Goal: Information Seeking & Learning: Learn about a topic

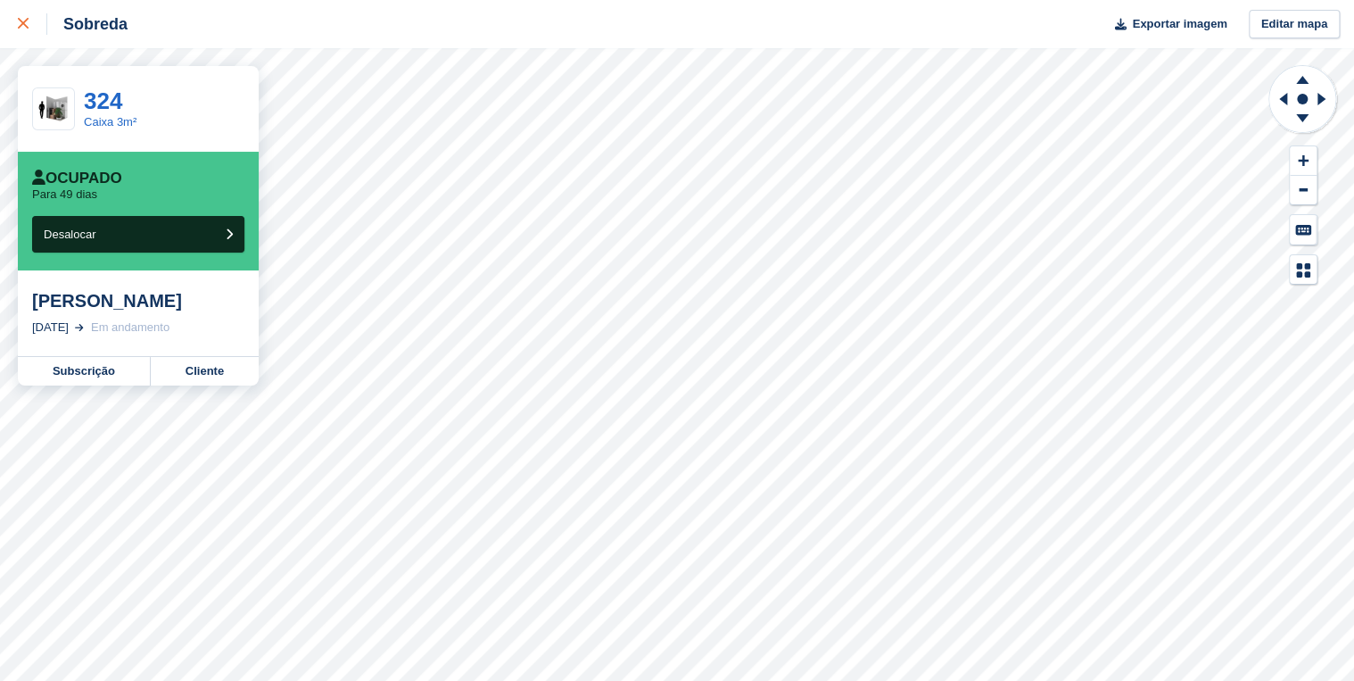
drag, startPoint x: 0, startPoint y: 0, endPoint x: 29, endPoint y: 23, distance: 36.8
click at [29, 23] on div at bounding box center [32, 23] width 29 height 21
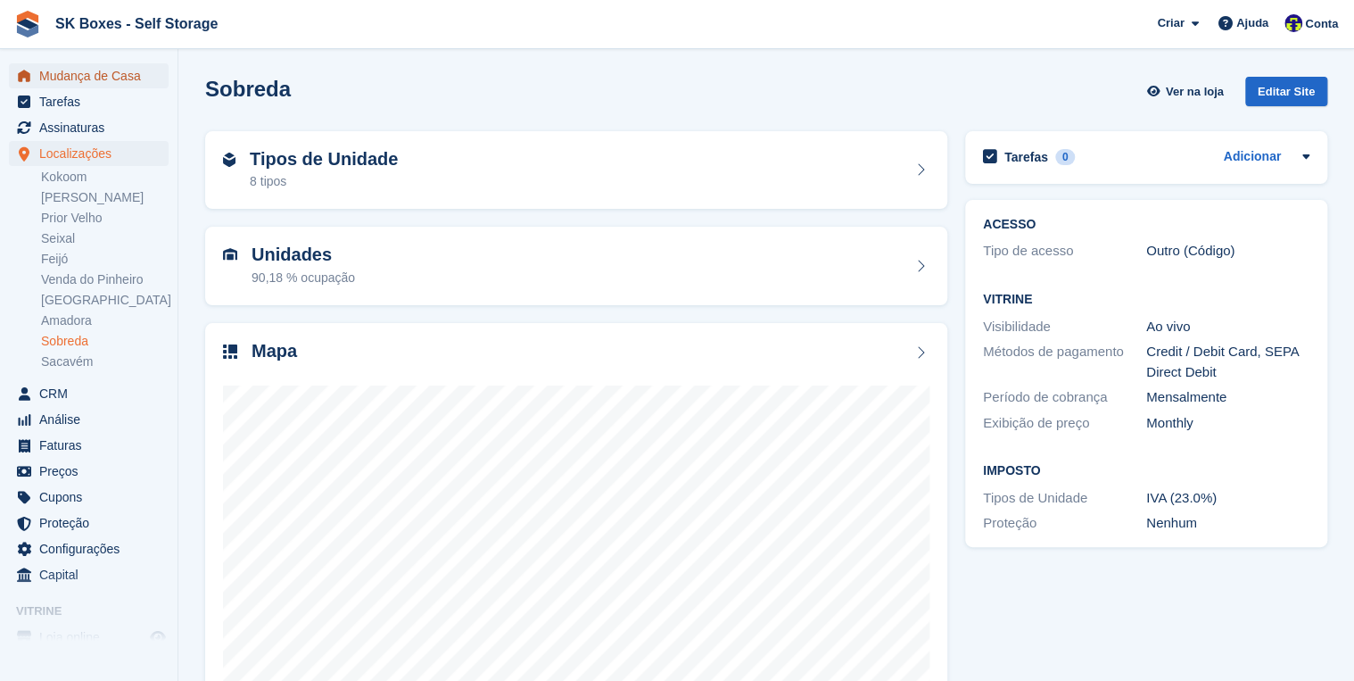
click at [50, 76] on span "Mudança de Casa" at bounding box center [92, 75] width 107 height 25
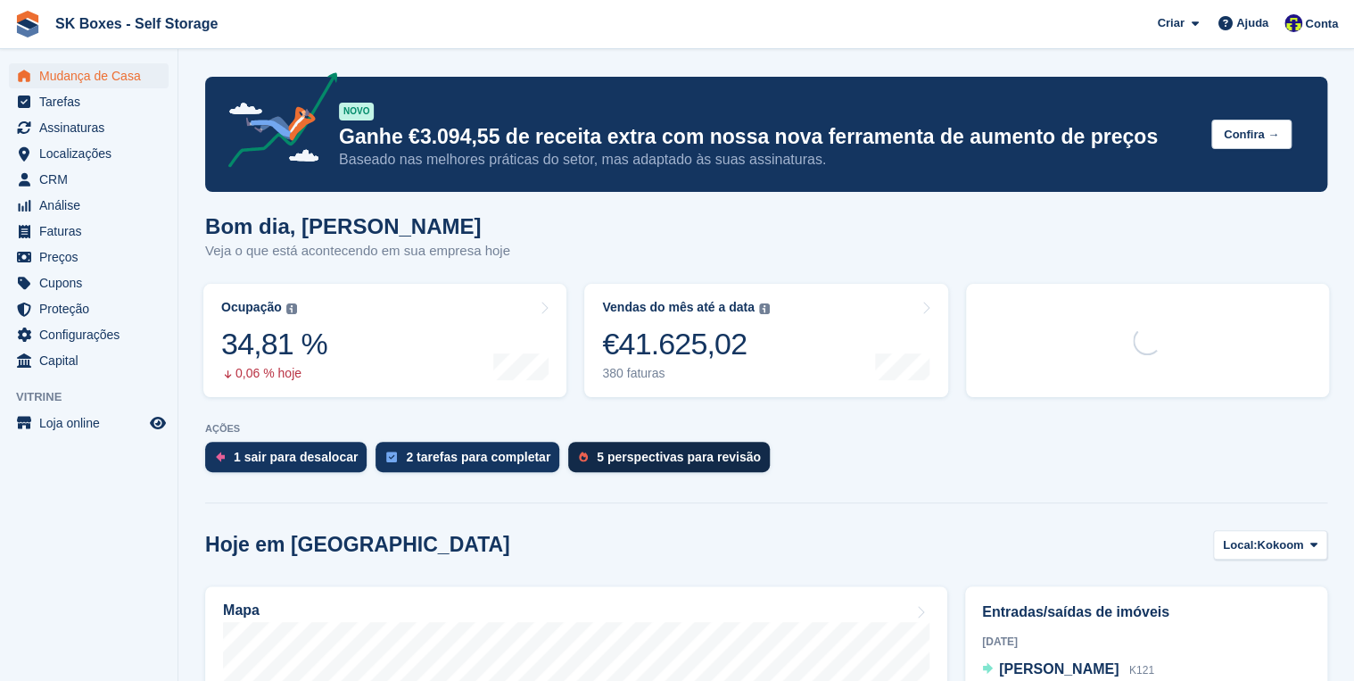
click at [650, 452] on div "5 perspectivas para revisão" at bounding box center [679, 457] width 164 height 14
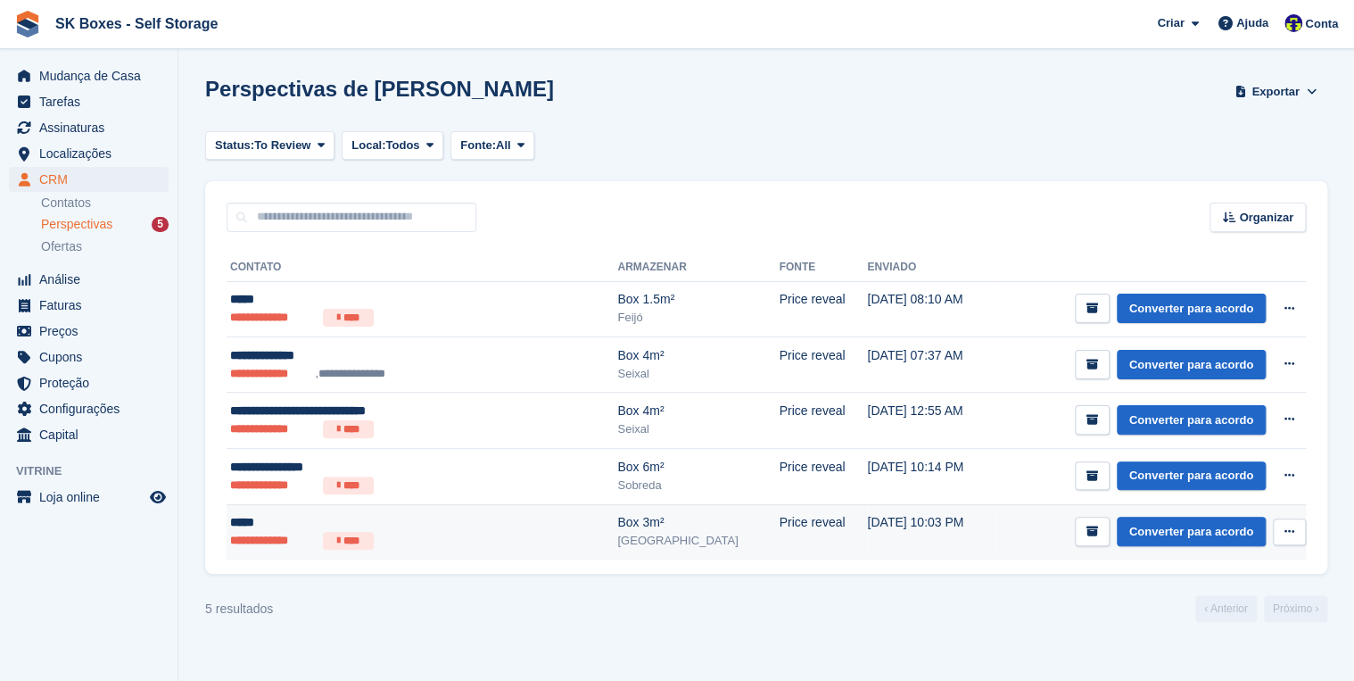
click at [237, 516] on div "*****" at bounding box center [374, 522] width 289 height 19
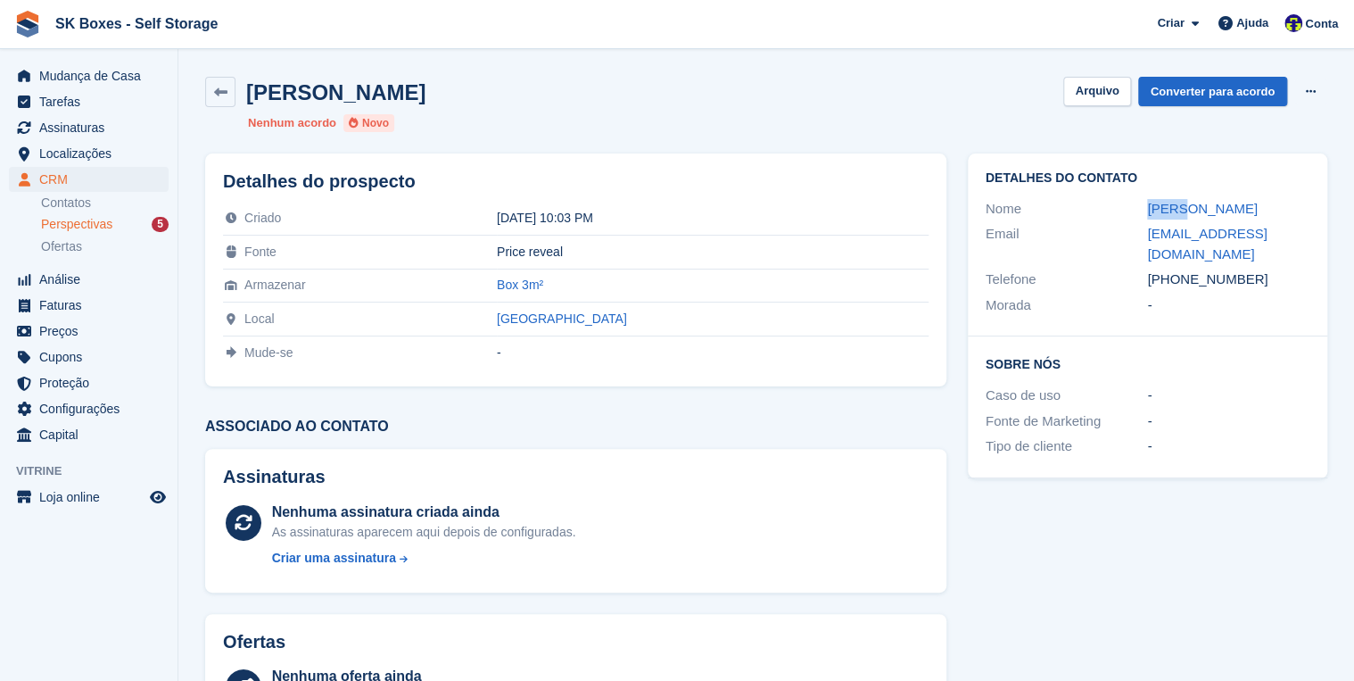
drag, startPoint x: 1177, startPoint y: 212, endPoint x: 1142, endPoint y: 218, distance: 36.1
click at [1142, 218] on div "Nome [PERSON_NAME]" at bounding box center [1148, 209] width 324 height 26
copy div "[PERSON_NAME]"
drag, startPoint x: 1294, startPoint y: 232, endPoint x: 1149, endPoint y: 237, distance: 145.5
click at [1149, 237] on div "[EMAIL_ADDRESS][DOMAIN_NAME]" at bounding box center [1228, 244] width 162 height 40
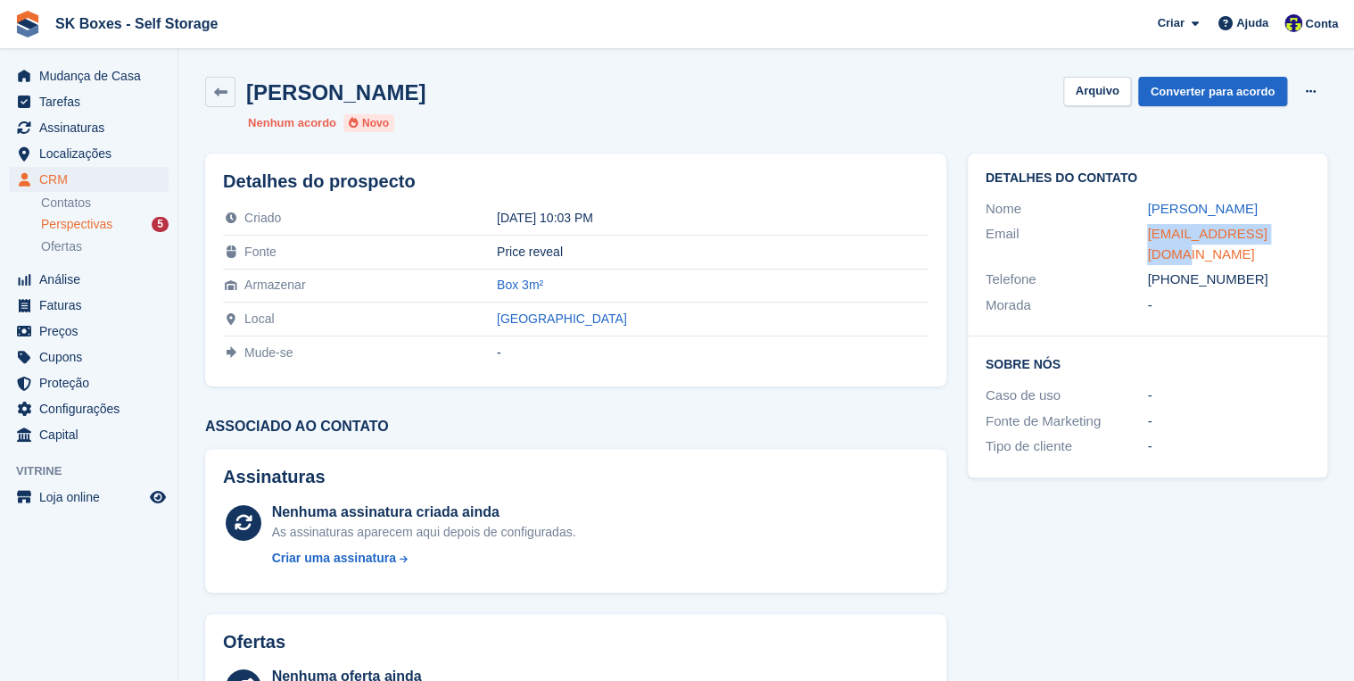
copy link "[EMAIL_ADDRESS][DOMAIN_NAME]"
drag, startPoint x: 1097, startPoint y: 89, endPoint x: 1116, endPoint y: 141, distance: 55.0
click at [1098, 89] on button "Arquivo" at bounding box center [1096, 91] width 67 height 29
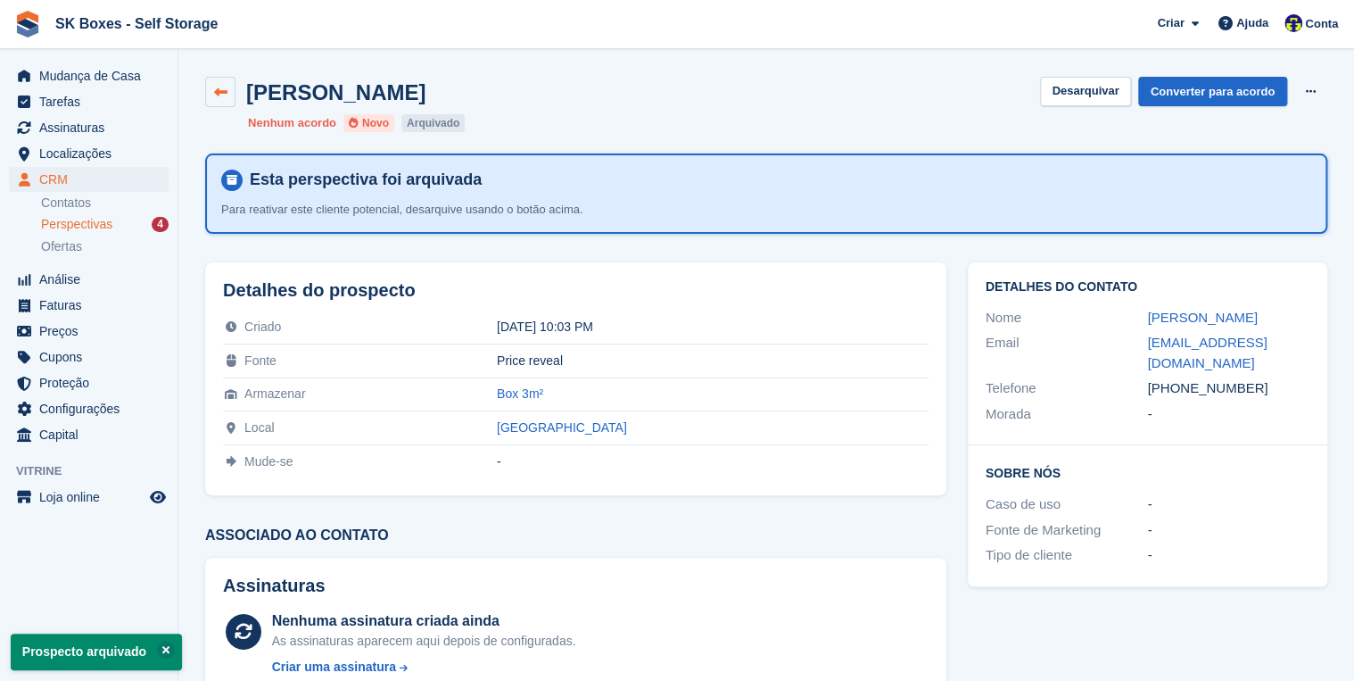
click at [220, 94] on icon at bounding box center [220, 92] width 13 height 13
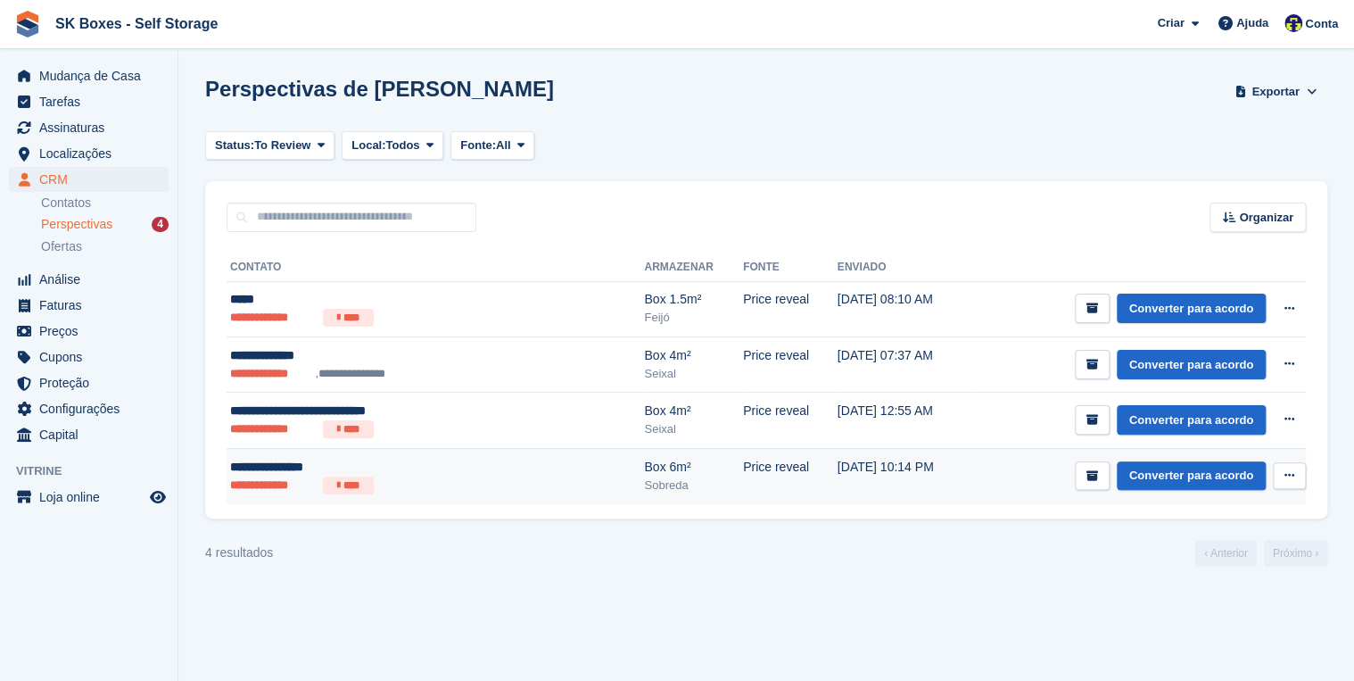
click at [287, 469] on div "**********" at bounding box center [374, 467] width 289 height 19
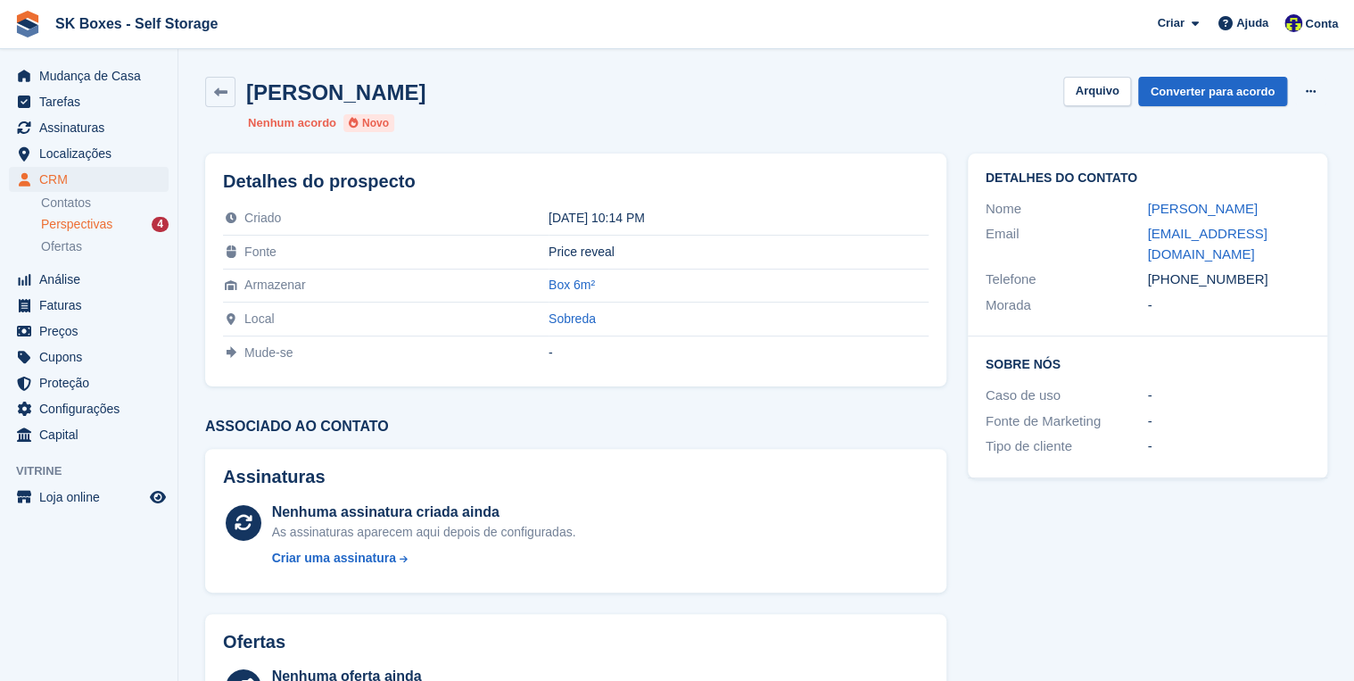
drag, startPoint x: 1256, startPoint y: 204, endPoint x: 1146, endPoint y: 218, distance: 110.5
click at [1147, 218] on div "[PERSON_NAME]" at bounding box center [1228, 209] width 162 height 21
copy link "[PERSON_NAME]"
drag, startPoint x: 1180, startPoint y: 261, endPoint x: 1250, endPoint y: 257, distance: 69.7
click at [1250, 269] on div "+351917827052" at bounding box center [1228, 279] width 162 height 21
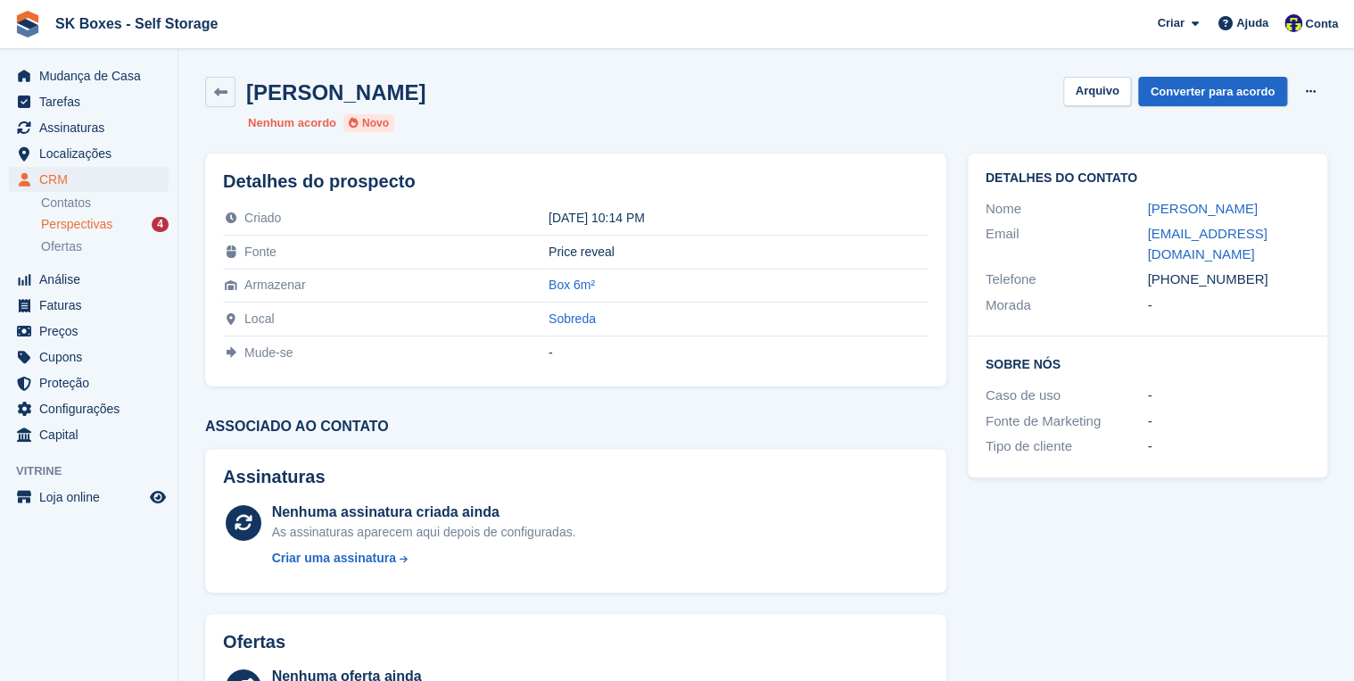
copy div "917827052"
drag, startPoint x: 1302, startPoint y: 228, endPoint x: 1142, endPoint y: 239, distance: 160.9
click at [1142, 239] on div "Email jcgamareis@hotmail.com" at bounding box center [1148, 243] width 324 height 45
copy div "jcgamareis@hotmail.com"
click at [45, 156] on span "Localizações" at bounding box center [92, 153] width 107 height 25
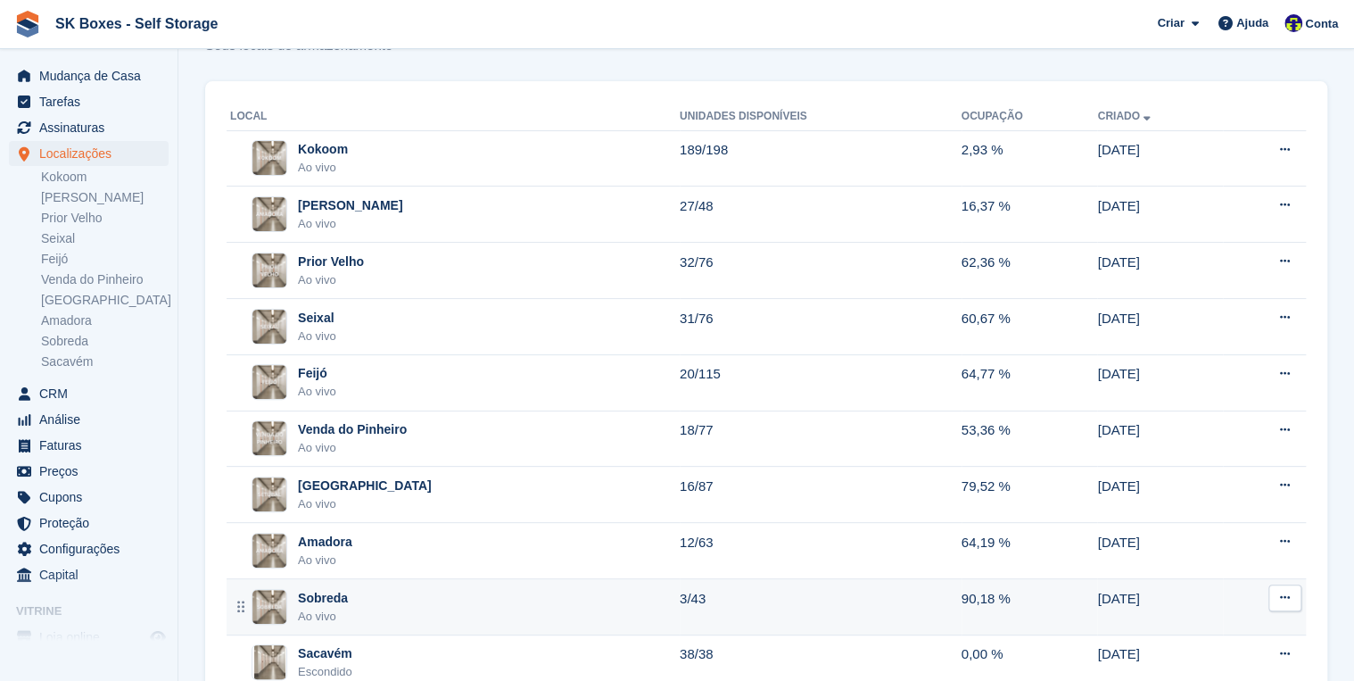
scroll to position [71, 0]
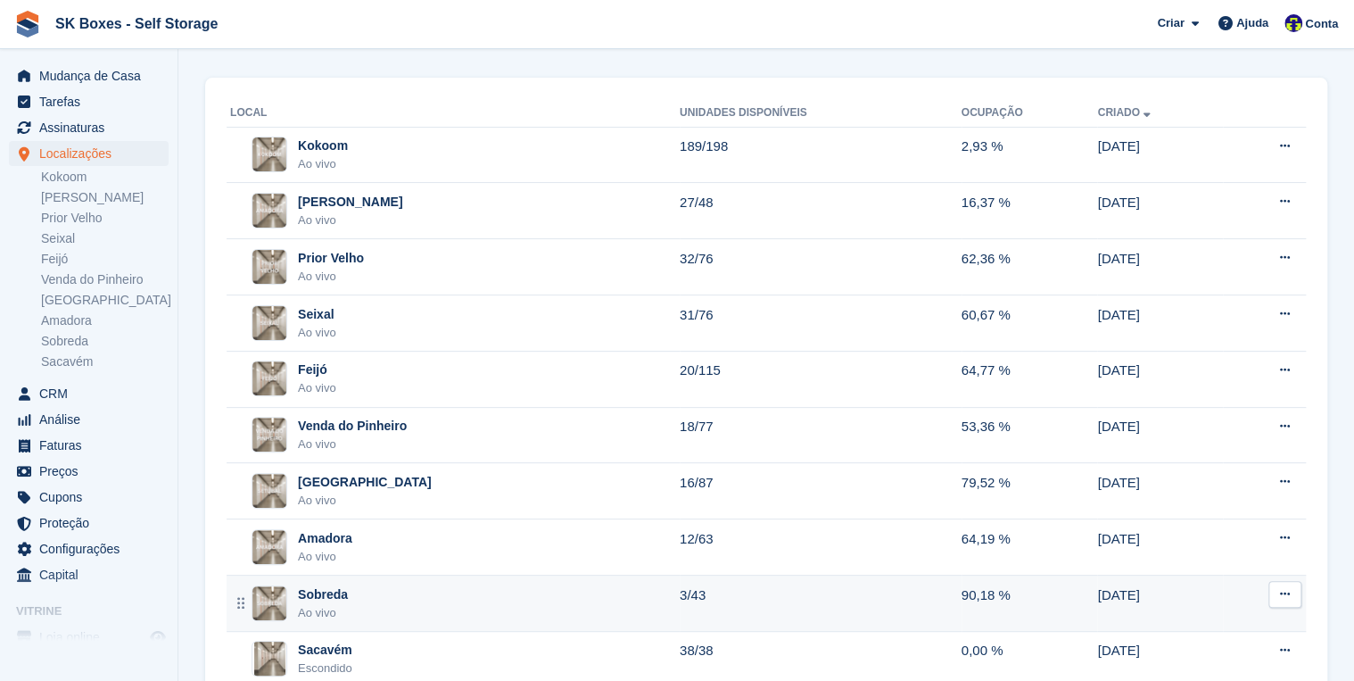
click at [273, 603] on img at bounding box center [269, 603] width 34 height 34
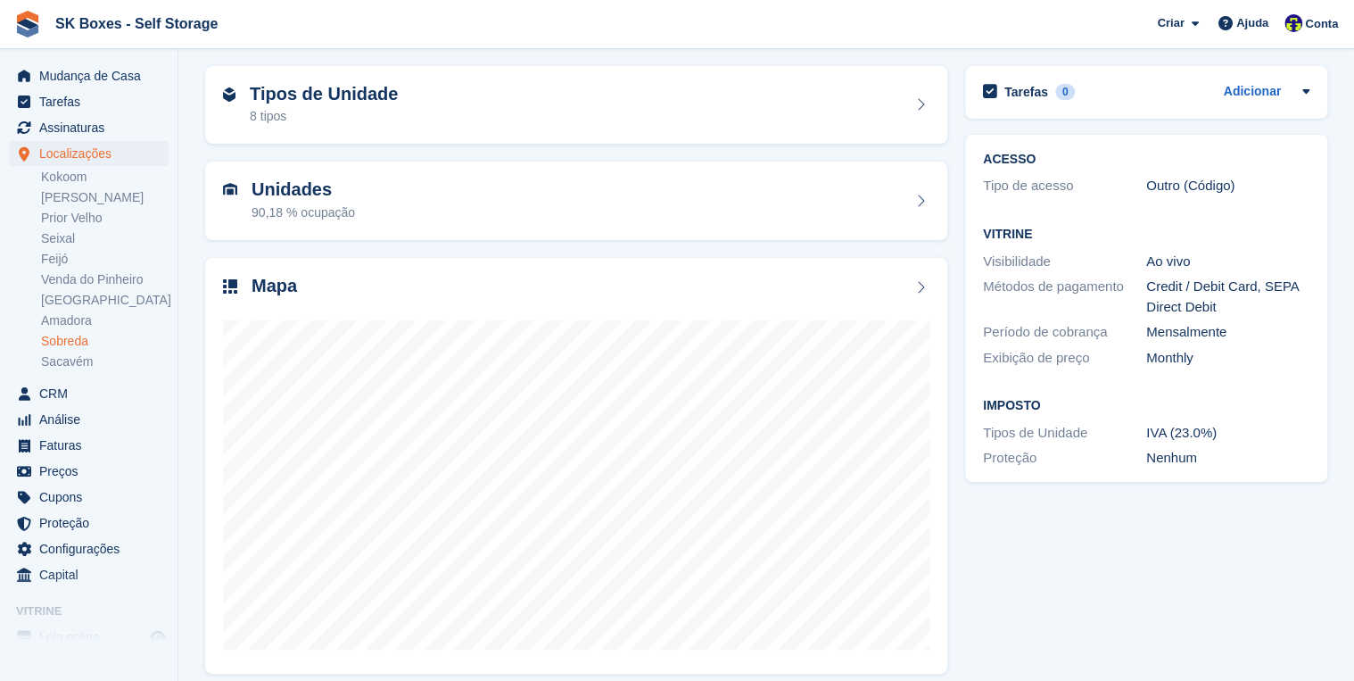
scroll to position [71, 0]
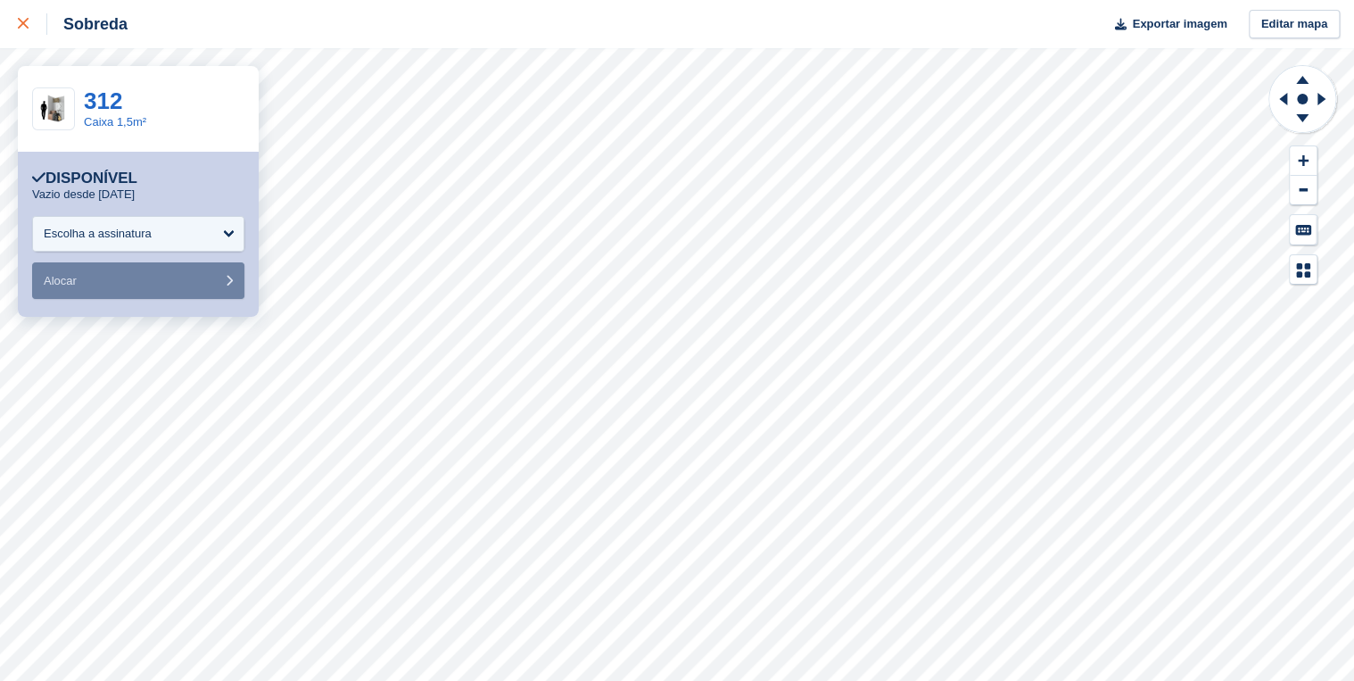
click at [17, 29] on link at bounding box center [23, 24] width 47 height 48
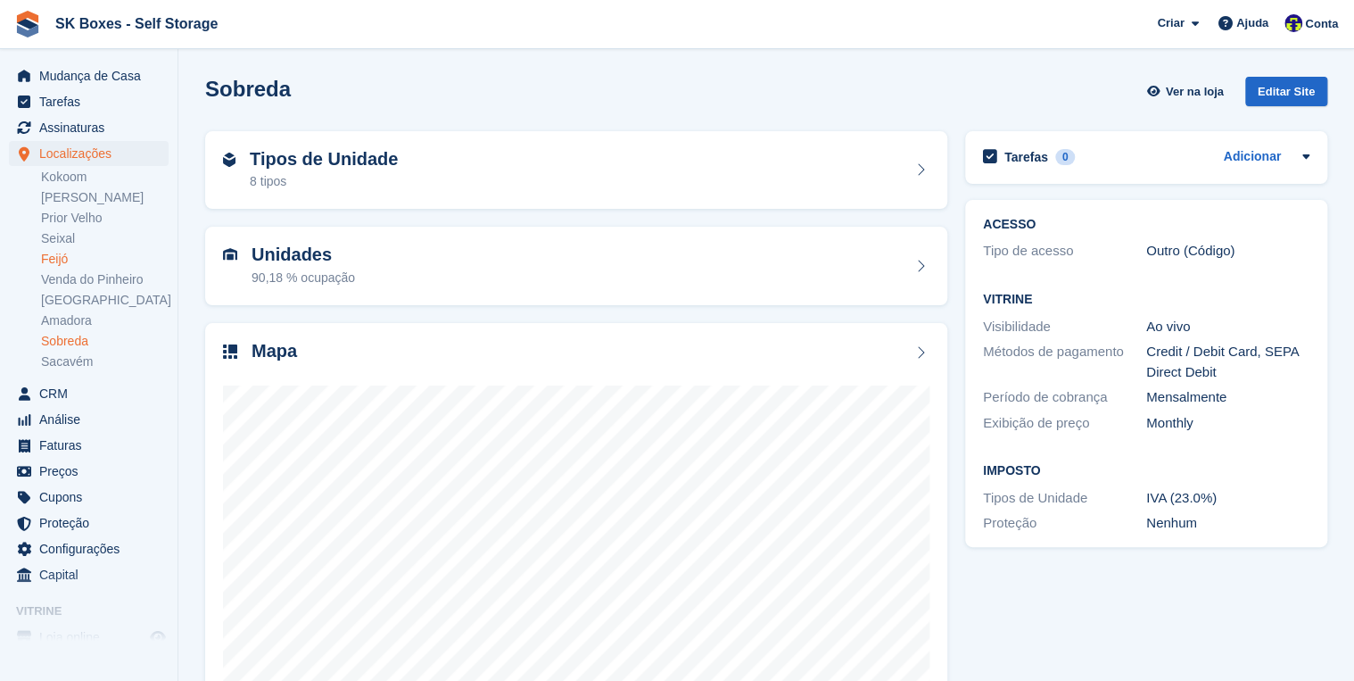
click at [66, 255] on link "Feijó" at bounding box center [105, 259] width 128 height 17
click at [66, 253] on link "Feijó" at bounding box center [105, 259] width 128 height 17
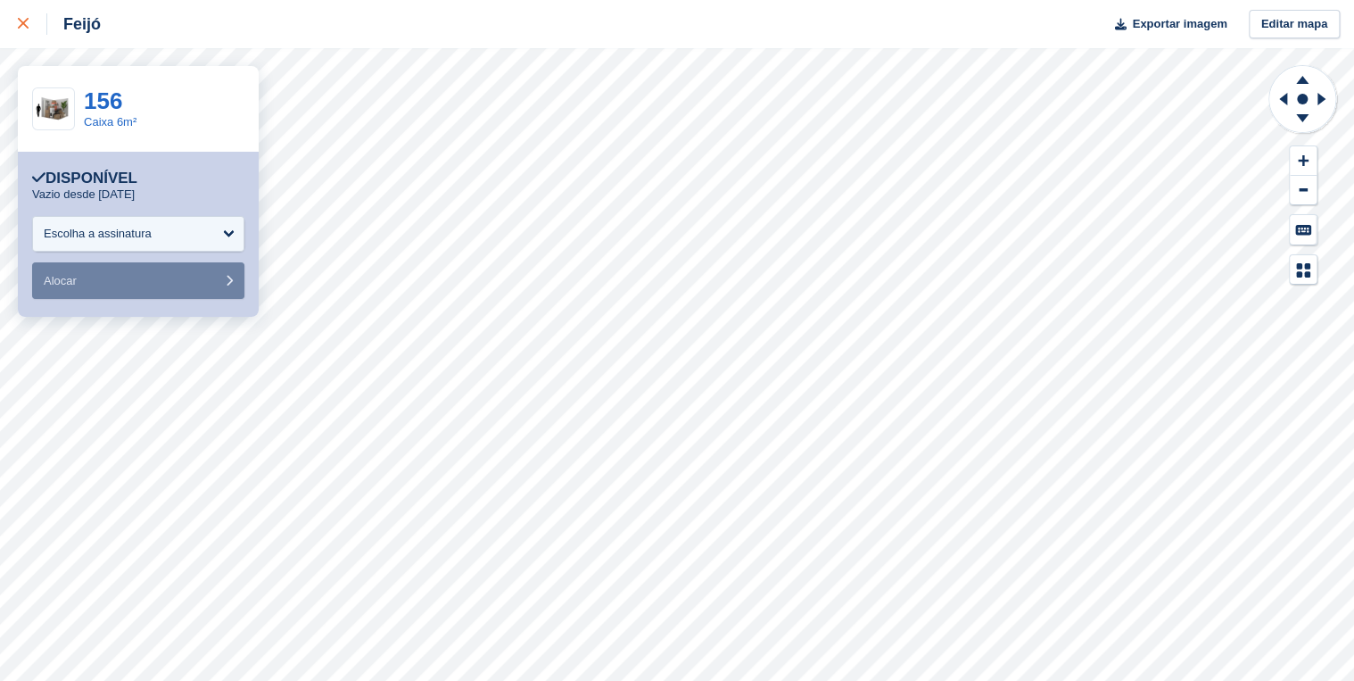
click at [27, 12] on link at bounding box center [23, 24] width 47 height 48
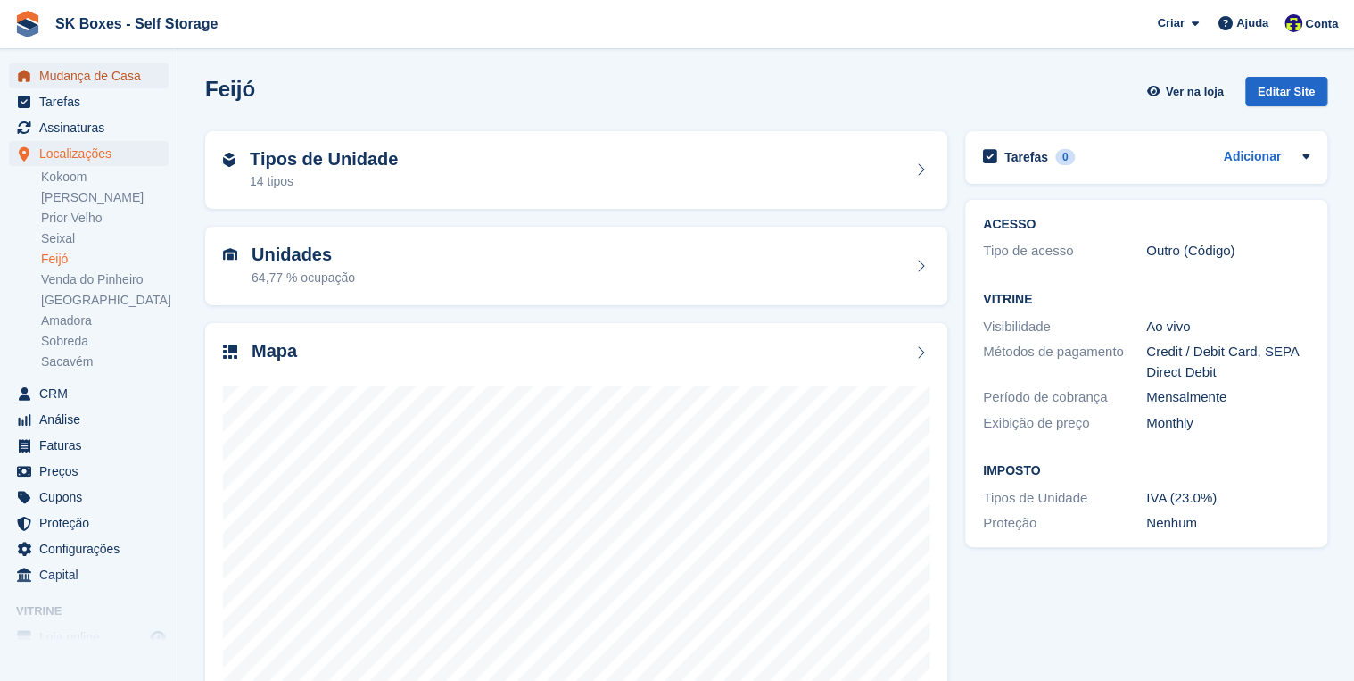
click at [64, 74] on span "Mudança de Casa" at bounding box center [92, 75] width 107 height 25
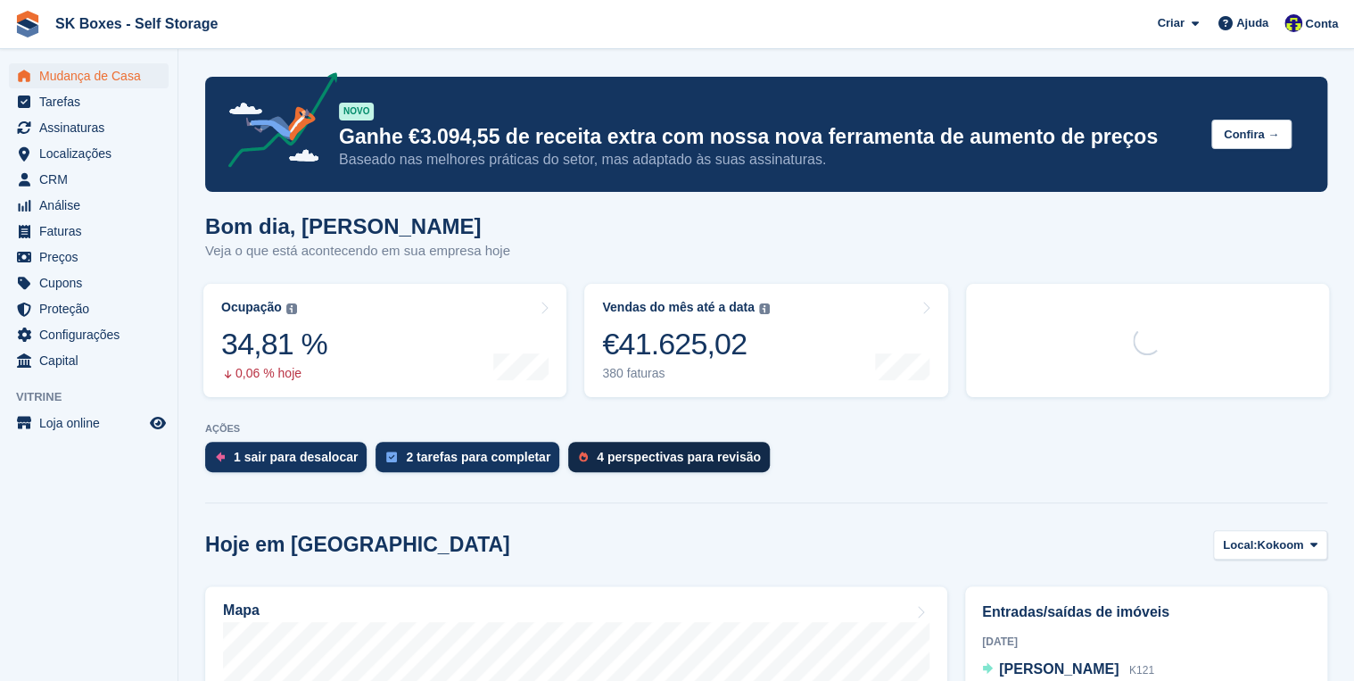
click at [618, 463] on div "4 perspectivas para revisão" at bounding box center [679, 457] width 164 height 14
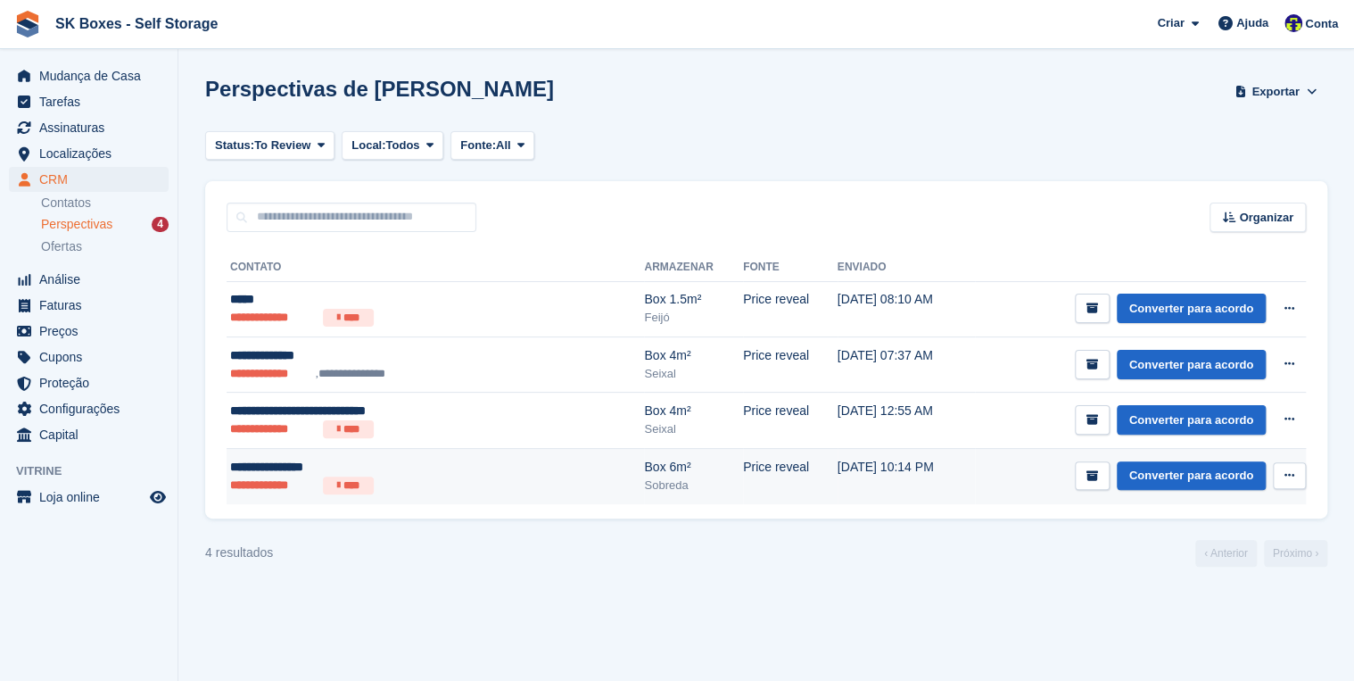
click at [274, 489] on li "**********" at bounding box center [273, 485] width 86 height 18
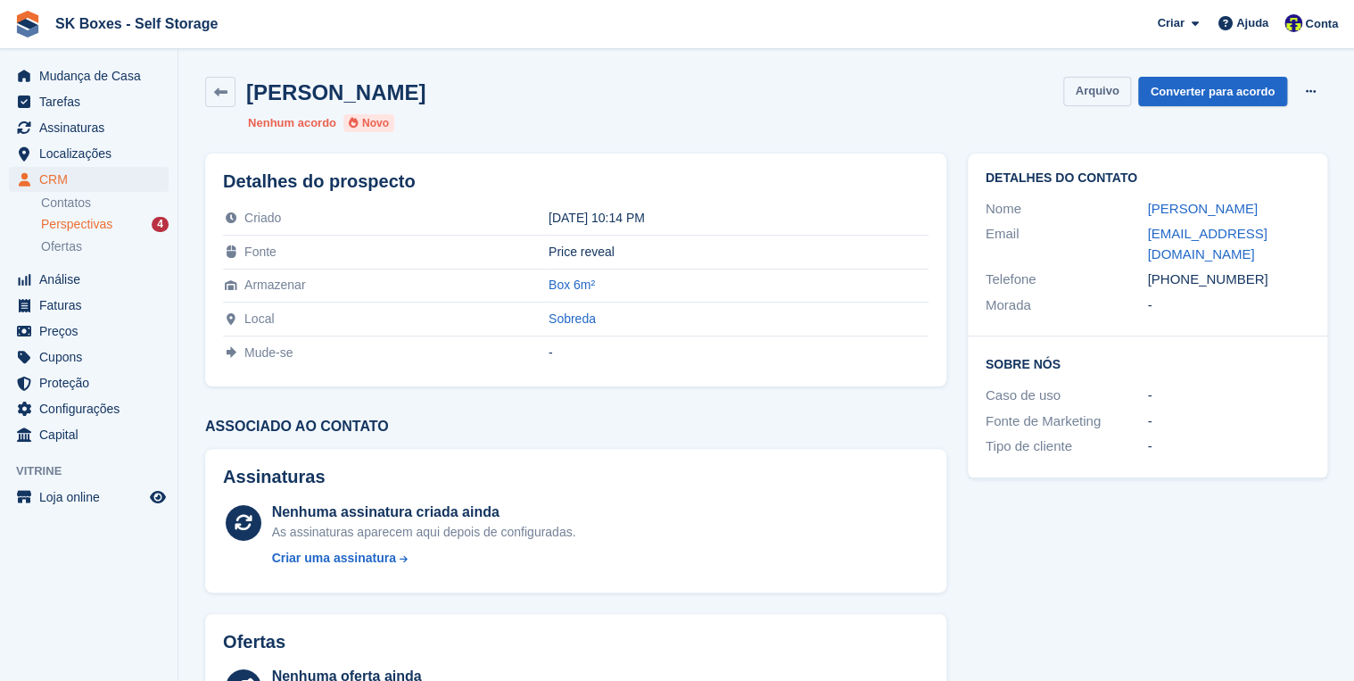
click at [1094, 86] on button "Arquivo" at bounding box center [1096, 91] width 67 height 29
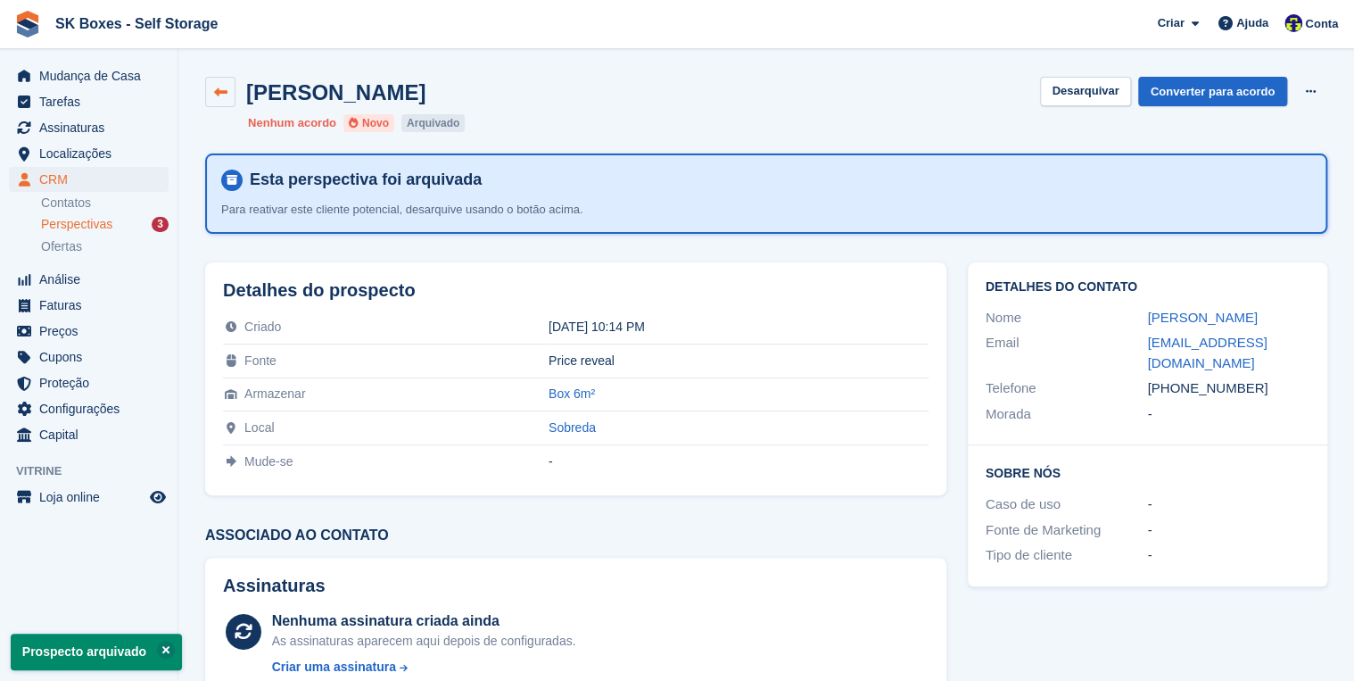
click at [224, 89] on icon at bounding box center [220, 92] width 13 height 13
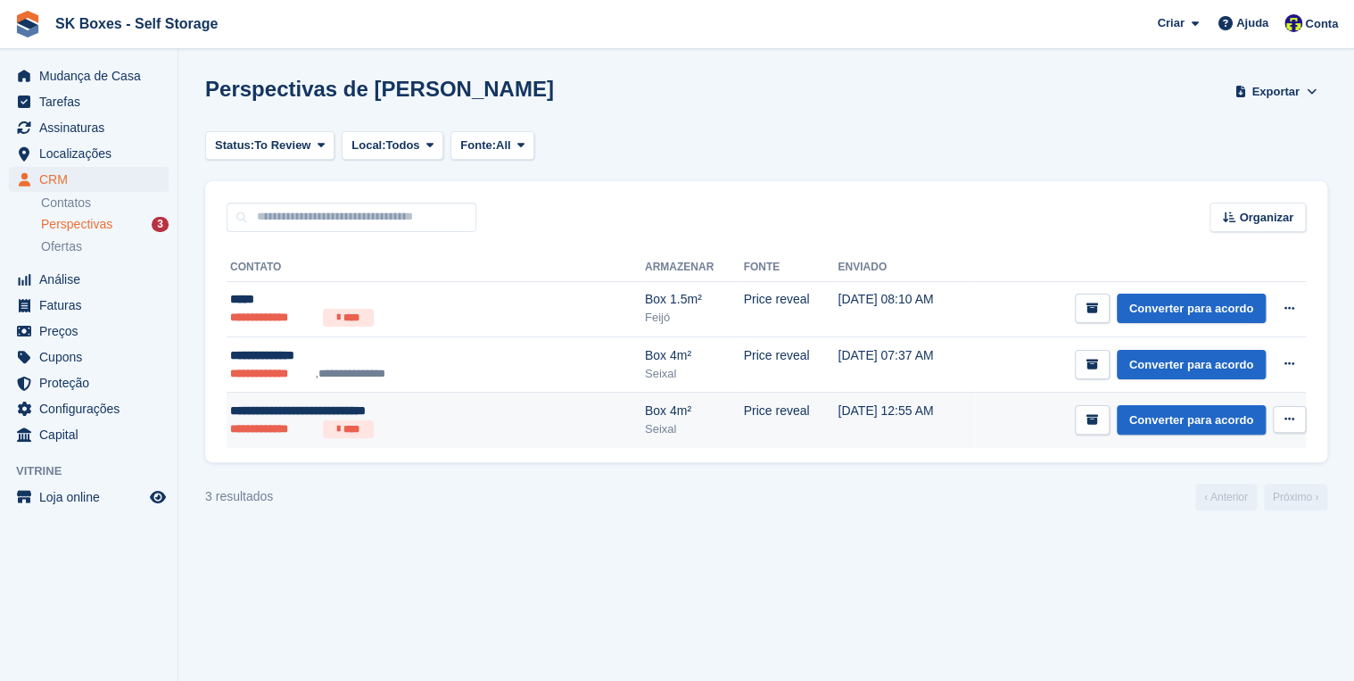
click at [235, 418] on div "**********" at bounding box center [374, 410] width 289 height 19
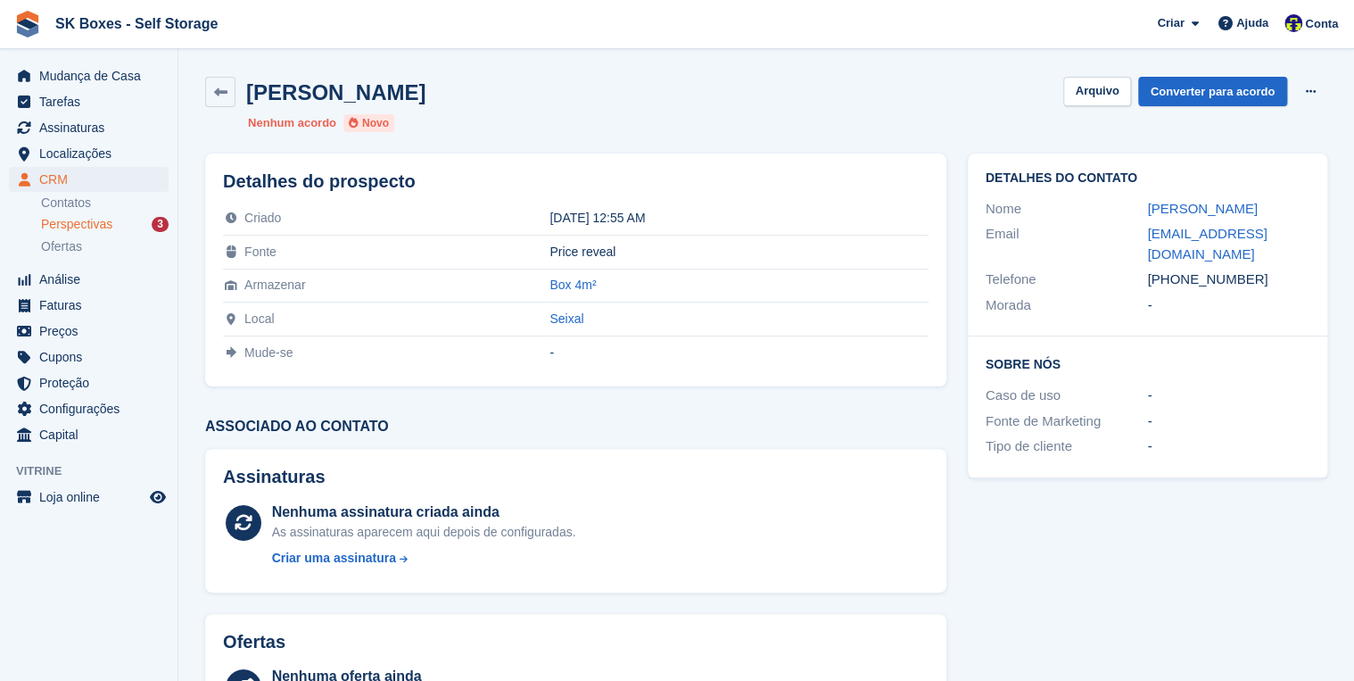
drag, startPoint x: 1255, startPoint y: 225, endPoint x: 1141, endPoint y: 198, distance: 117.3
click at [1141, 198] on div "Nome Rita Gabriela Fialho Portugal pereira" at bounding box center [1148, 209] width 324 height 26
copy div "Rita Gabriela Fialho Portugal pereira"
drag, startPoint x: 1176, startPoint y: 297, endPoint x: 1270, endPoint y: 291, distance: 93.9
click at [1270, 290] on div "+351965115778" at bounding box center [1228, 279] width 162 height 21
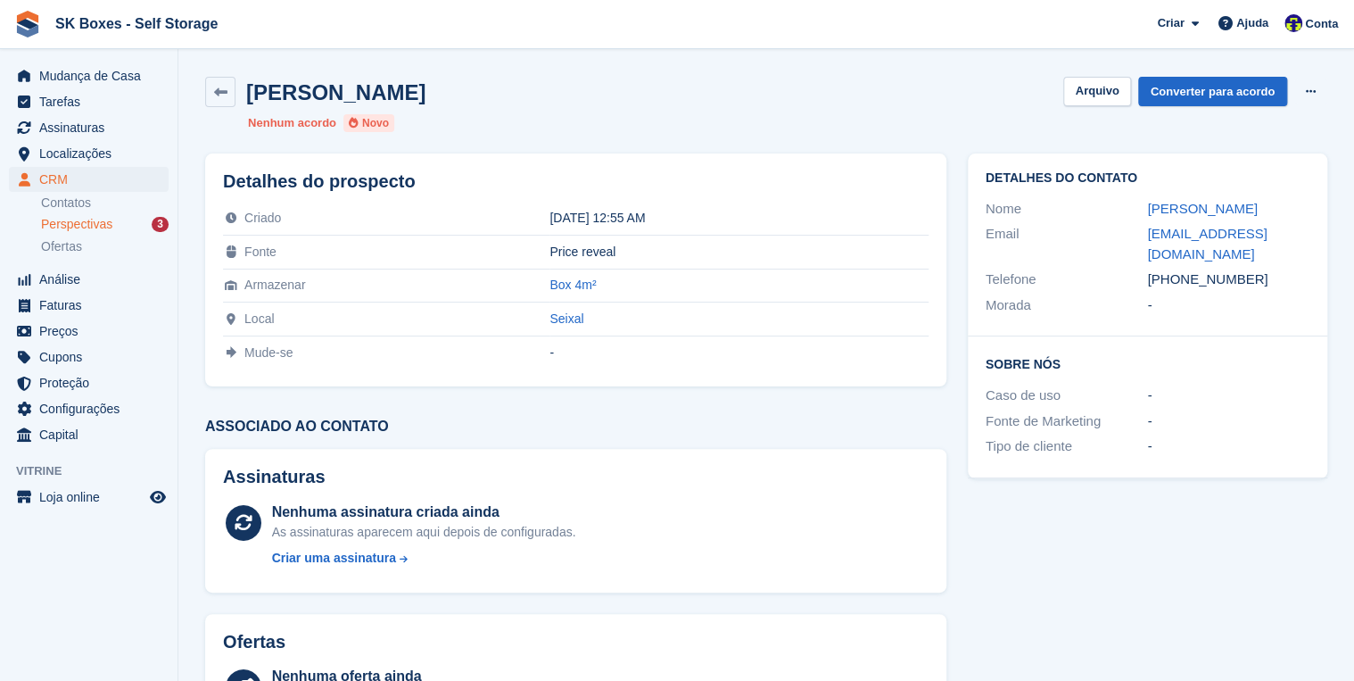
copy div "965115778"
drag, startPoint x: 1183, startPoint y: 273, endPoint x: 1135, endPoint y: 254, distance: 51.7
click at [1135, 254] on div "Email ritaportugal2007@hotmail.com" at bounding box center [1148, 243] width 324 height 45
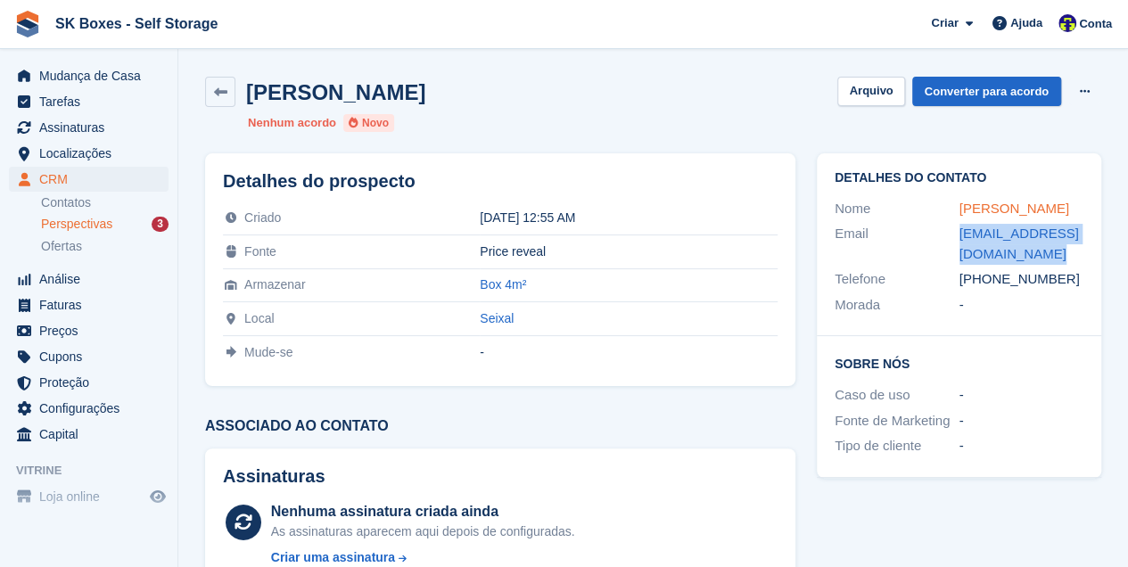
copy div "ritaportugal2007@hotmail.com"
click at [62, 153] on span "Localizações" at bounding box center [92, 153] width 107 height 25
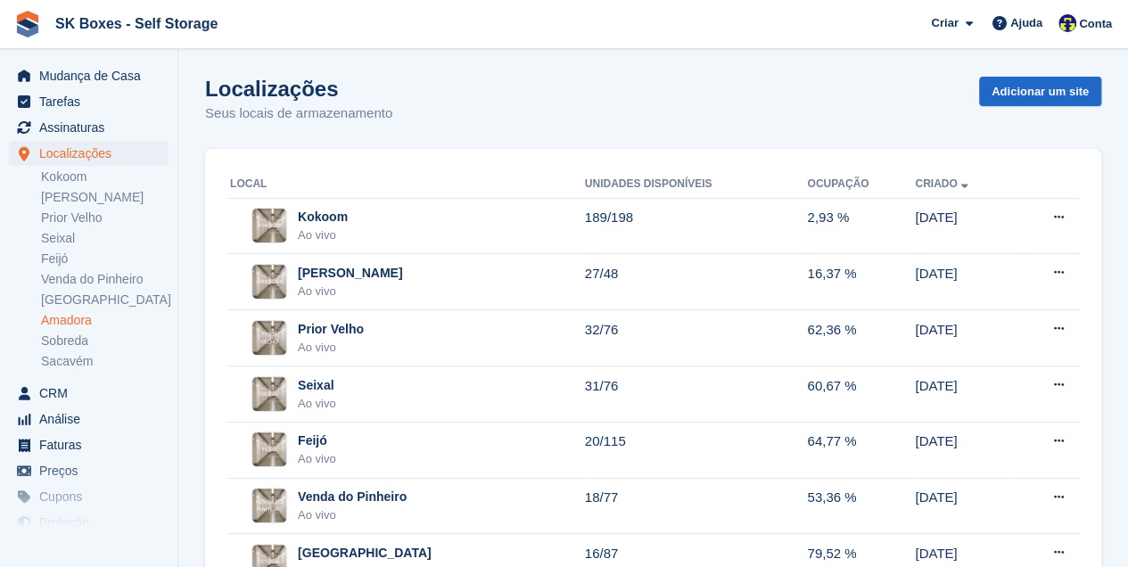
click at [63, 319] on link "Amadora" at bounding box center [105, 320] width 128 height 17
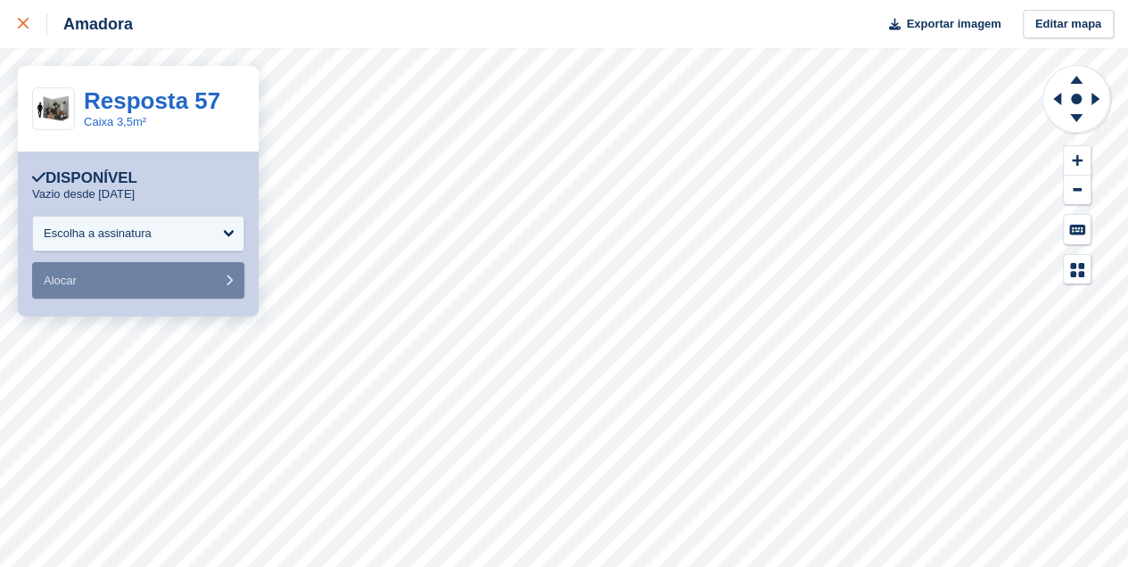
click at [25, 19] on icon at bounding box center [23, 23] width 11 height 11
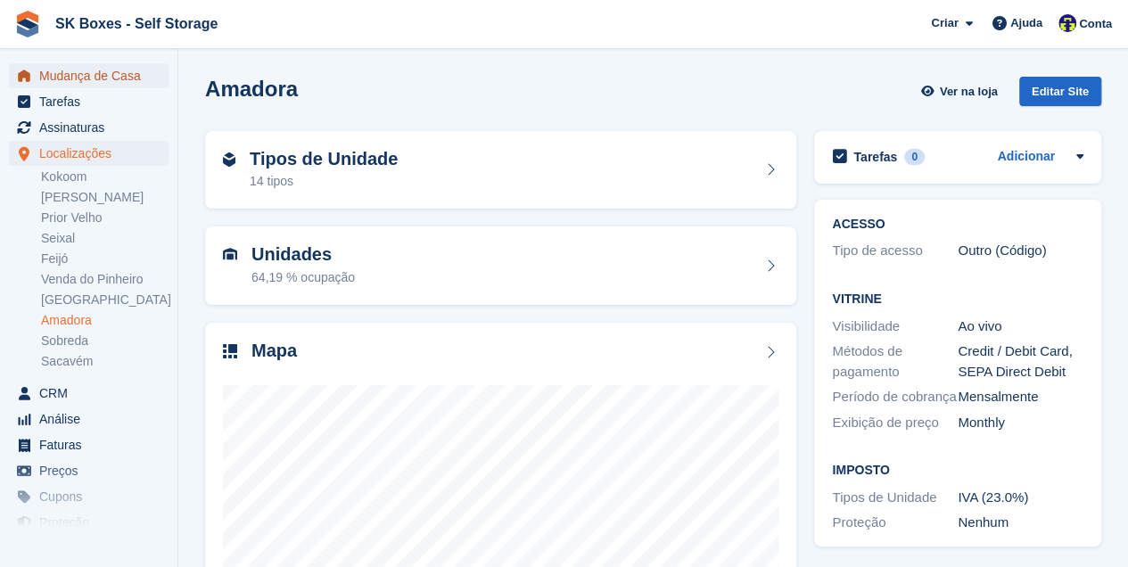
click at [50, 83] on span "Mudança de Casa" at bounding box center [92, 75] width 107 height 25
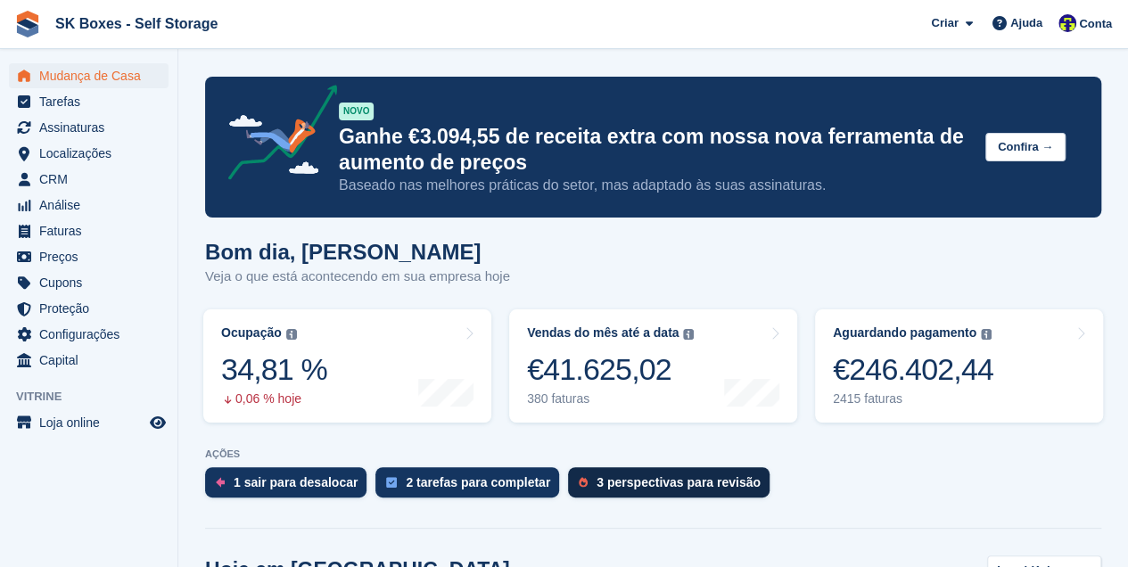
click at [624, 483] on div "3 perspectivas para revisão" at bounding box center [679, 482] width 164 height 14
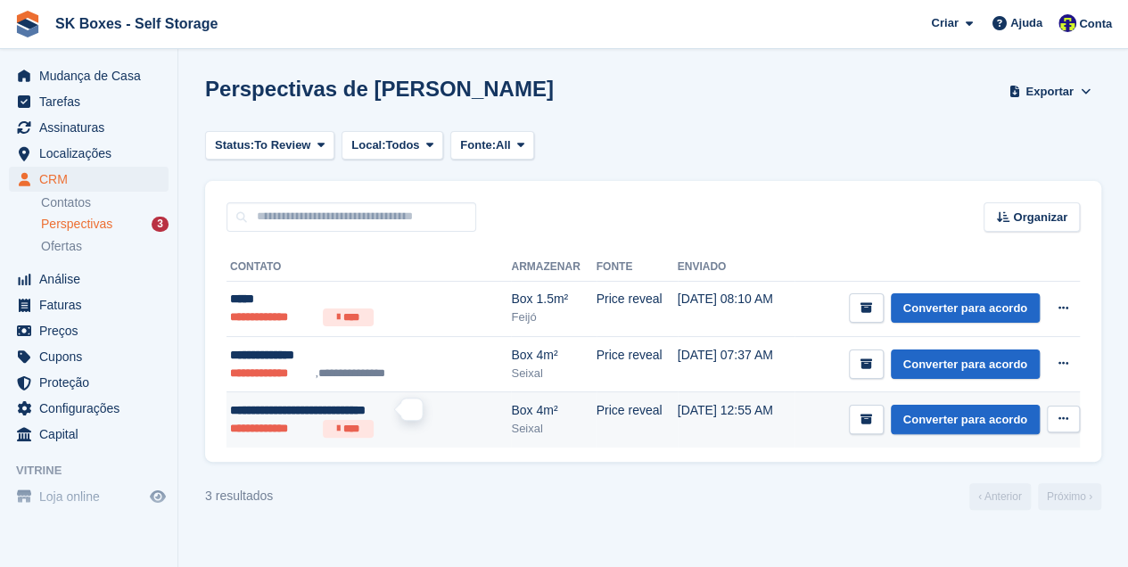
click at [273, 414] on span "**********" at bounding box center [298, 410] width 136 height 12
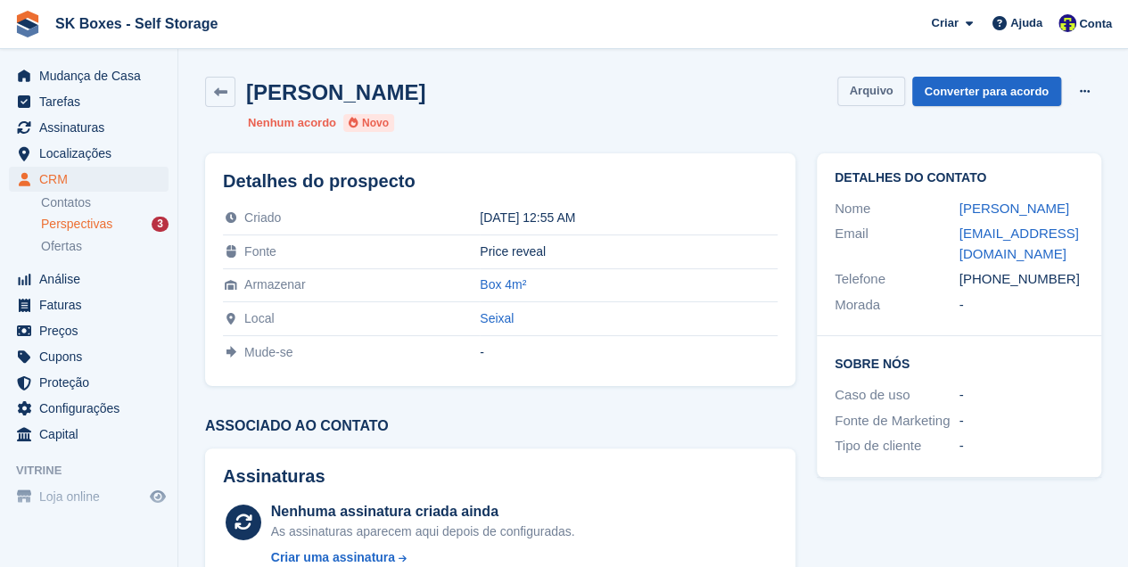
click at [872, 87] on button "Arquivo" at bounding box center [871, 91] width 67 height 29
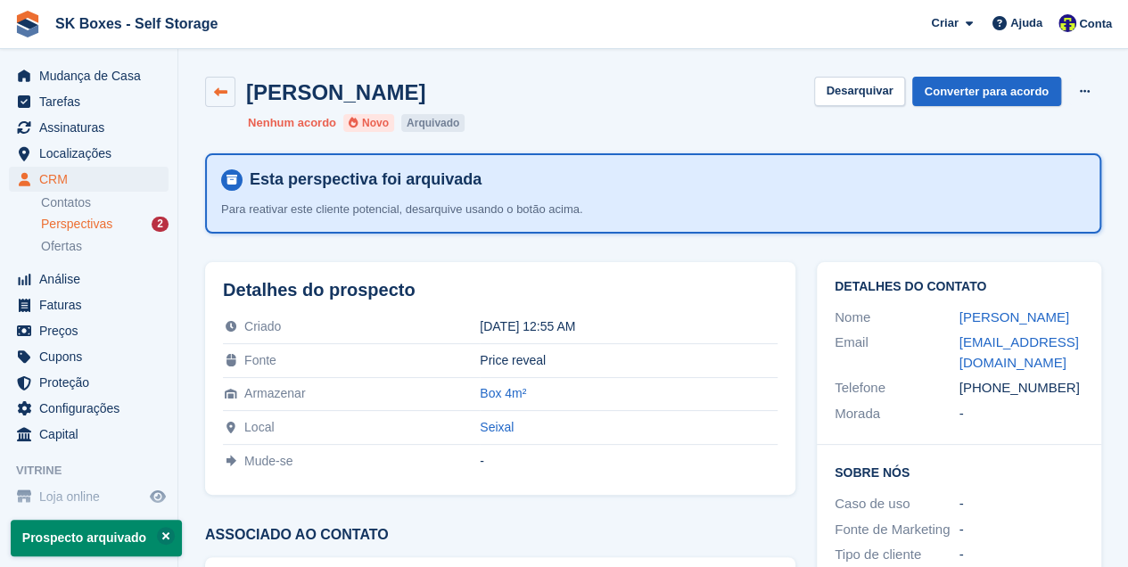
click at [221, 93] on icon at bounding box center [220, 92] width 13 height 13
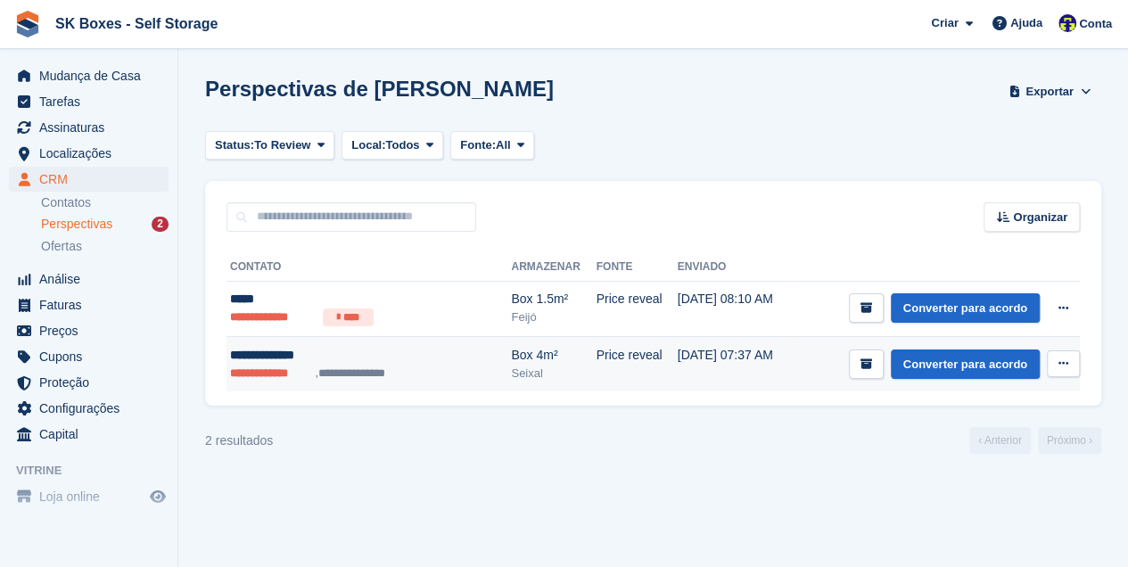
click at [278, 359] on div "**********" at bounding box center [343, 355] width 227 height 19
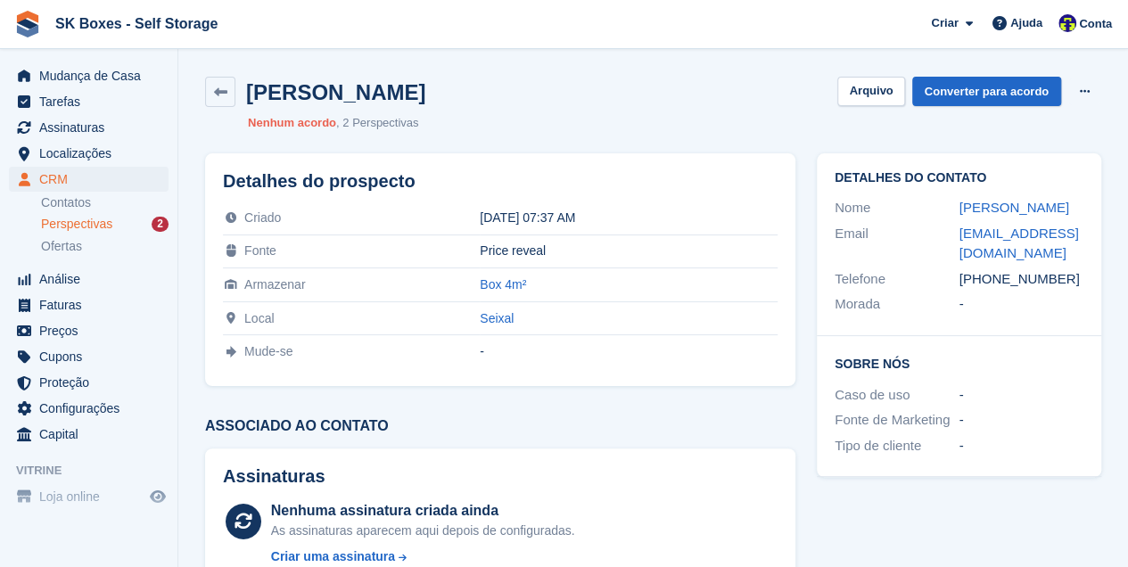
drag, startPoint x: 951, startPoint y: 207, endPoint x: 1069, endPoint y: 215, distance: 118.0
click at [1069, 215] on div "Nome [PERSON_NAME]" at bounding box center [959, 208] width 249 height 26
copy div "[PERSON_NAME]"
drag, startPoint x: 990, startPoint y: 274, endPoint x: 1079, endPoint y: 271, distance: 89.2
click at [1079, 271] on div "+351932523969" at bounding box center [1022, 279] width 125 height 21
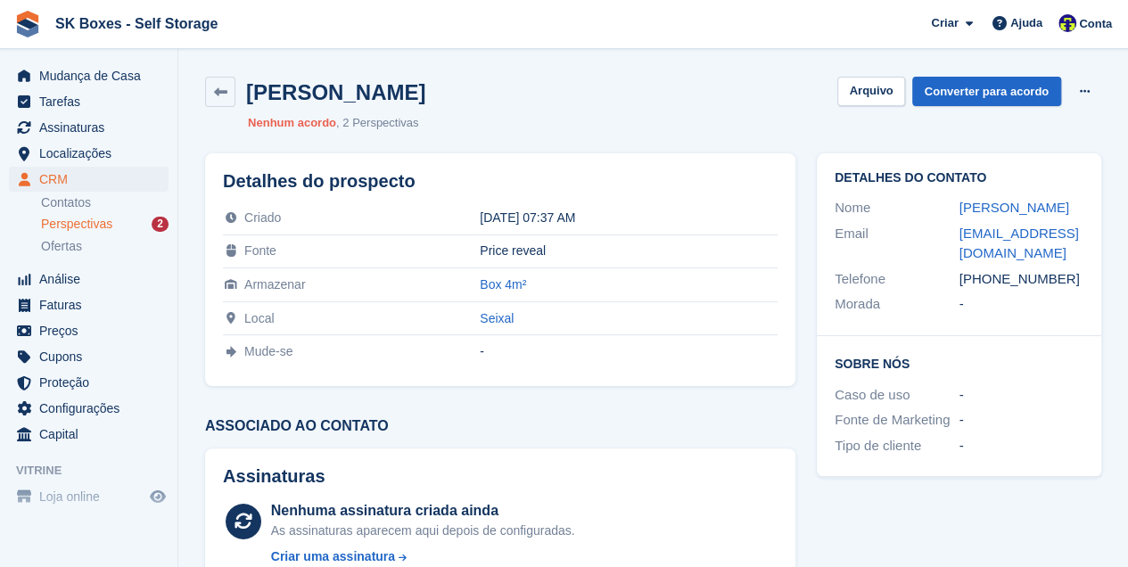
copy div "932523969"
drag, startPoint x: 1038, startPoint y: 250, endPoint x: 953, endPoint y: 242, distance: 86.0
click at [953, 242] on div "Email claudio.mamede99@gmail.com" at bounding box center [959, 243] width 249 height 45
copy div "claudio.mamede99@gmail.com"
click at [863, 98] on button "Arquivo" at bounding box center [871, 91] width 67 height 29
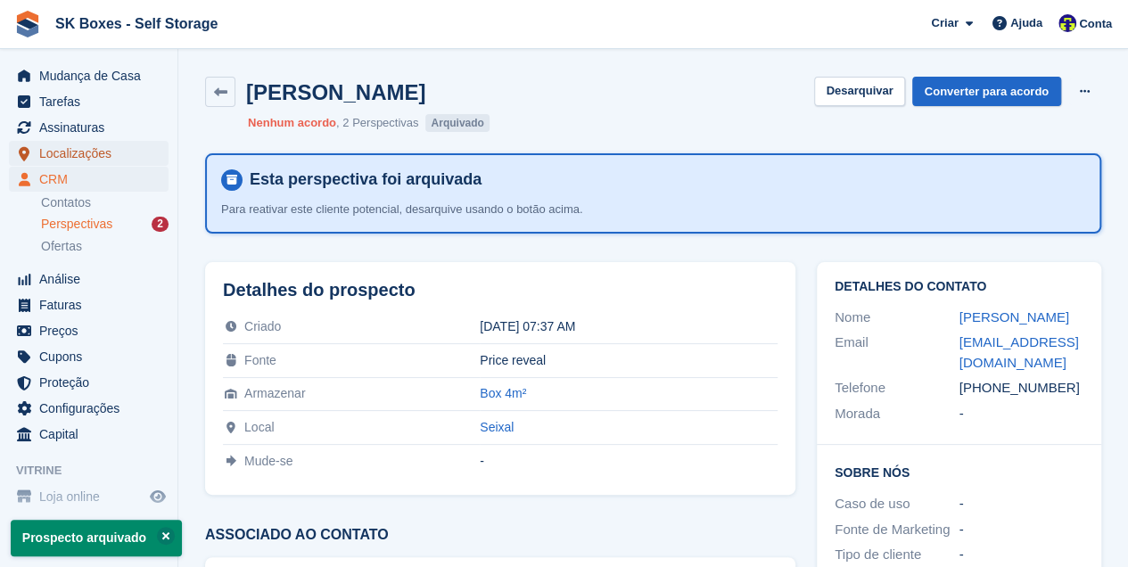
click at [81, 153] on span "Localizações" at bounding box center [92, 153] width 107 height 25
click at [52, 70] on span "Mudança de Casa" at bounding box center [92, 75] width 107 height 25
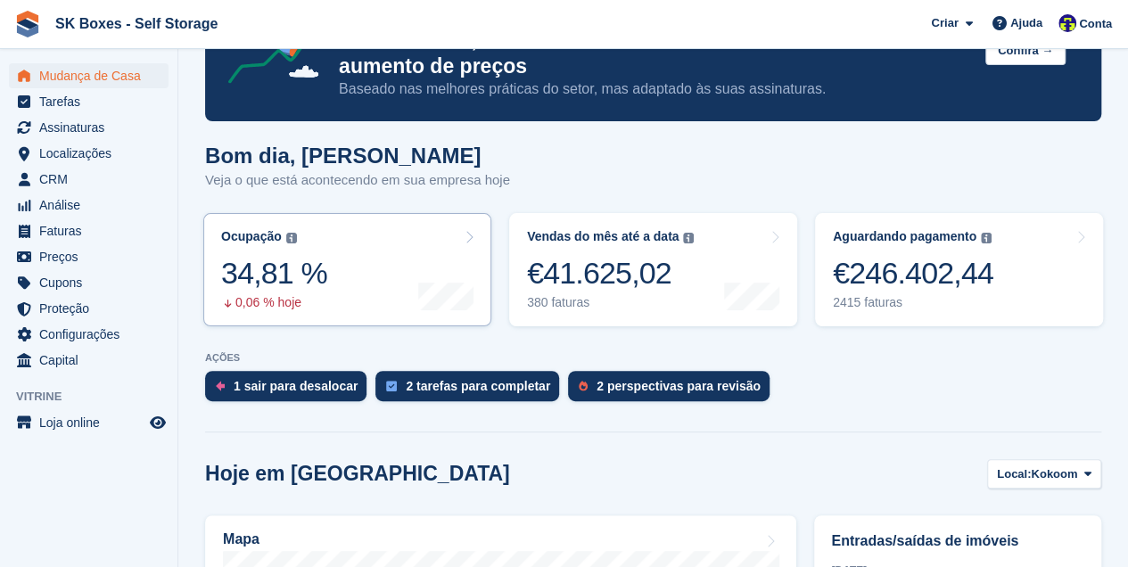
scroll to position [119, 0]
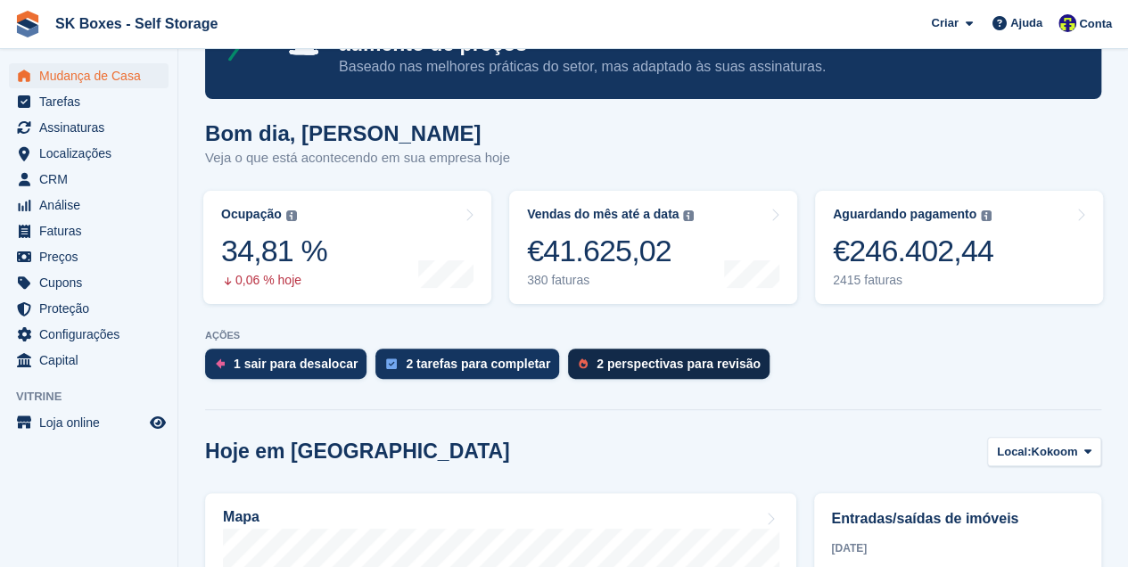
click at [603, 369] on div "2 perspectivas para revisão" at bounding box center [679, 364] width 164 height 14
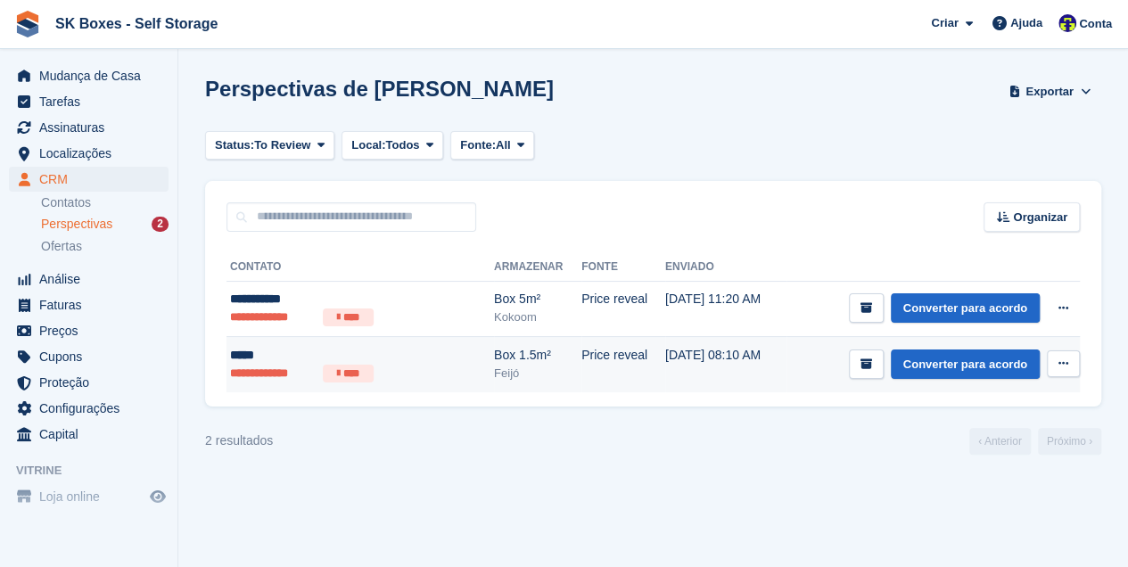
click at [252, 360] on div "*****" at bounding box center [333, 355] width 207 height 19
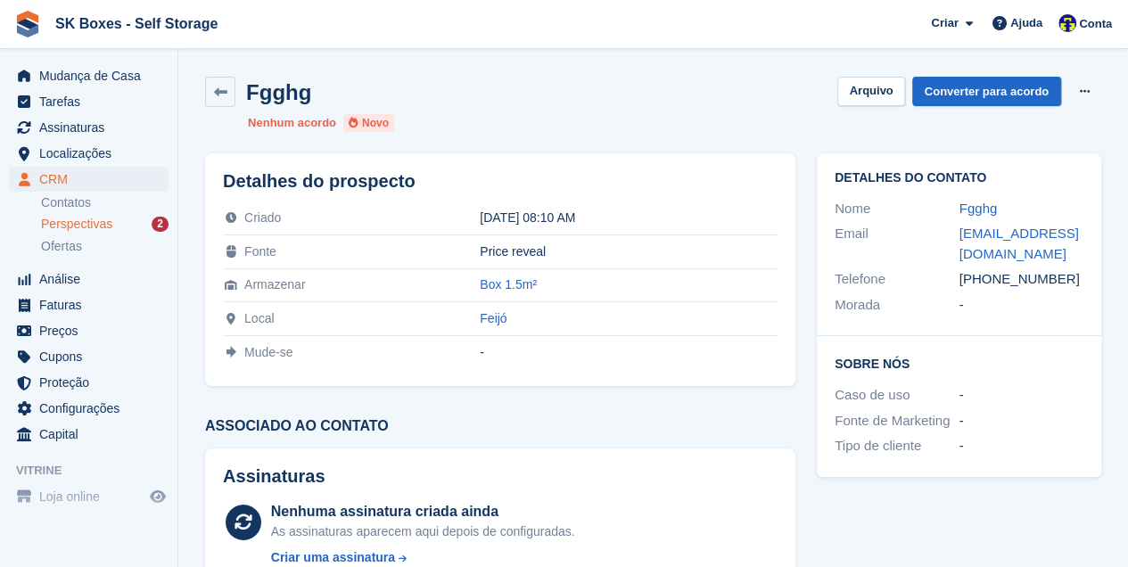
drag, startPoint x: 991, startPoint y: 259, endPoint x: 1053, endPoint y: 260, distance: 62.4
click at [1053, 269] on div "[PHONE_NUMBER]" at bounding box center [1022, 279] width 125 height 21
copy div "965874236"
click at [216, 91] on icon at bounding box center [220, 92] width 13 height 13
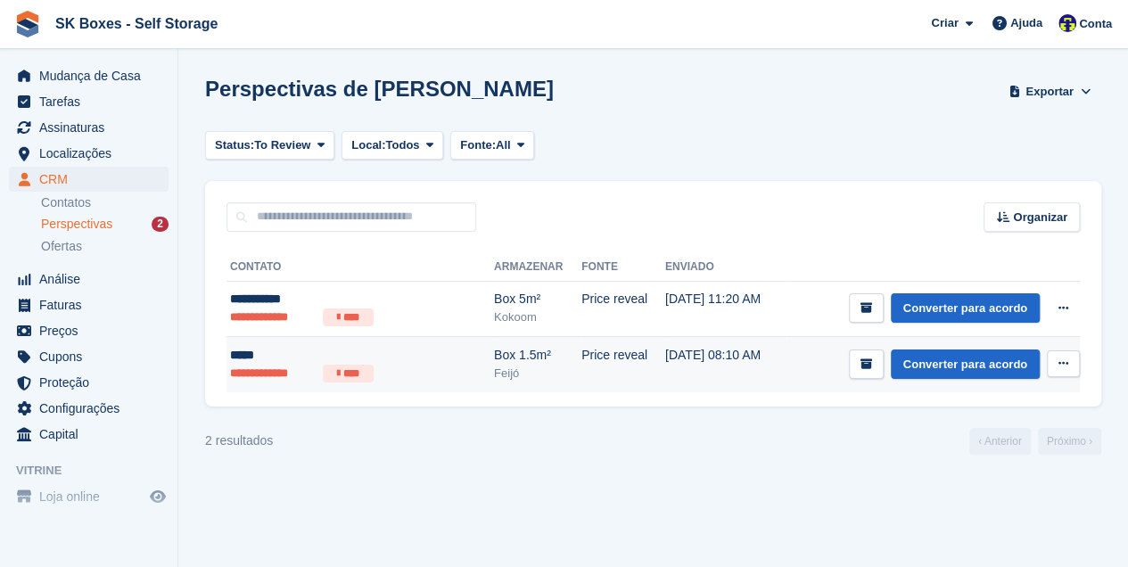
click at [337, 365] on li "****" at bounding box center [348, 374] width 51 height 18
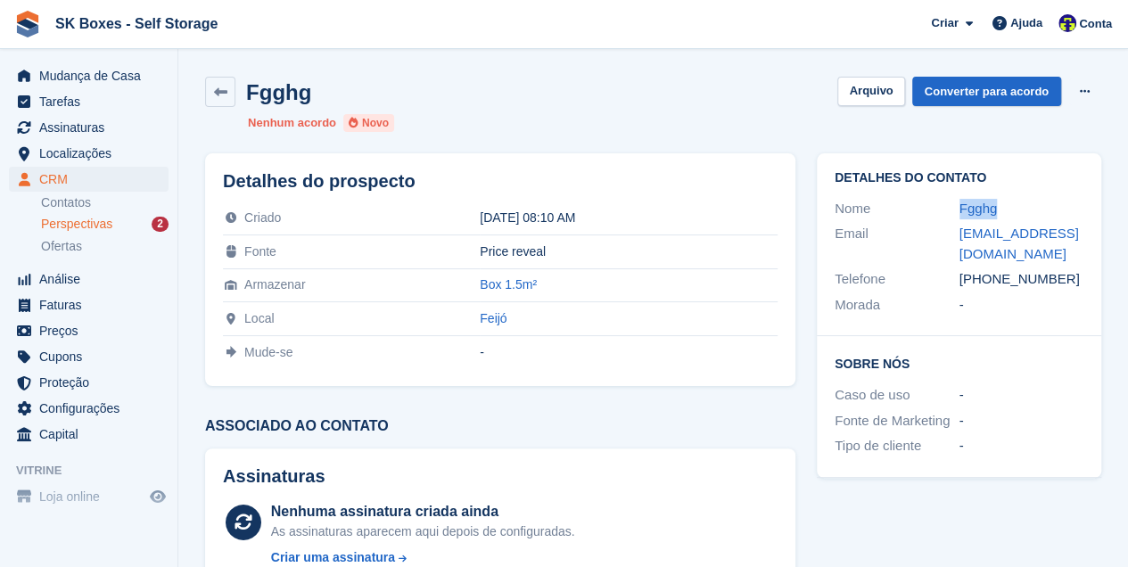
drag, startPoint x: 1002, startPoint y: 210, endPoint x: 953, endPoint y: 204, distance: 49.3
click at [953, 204] on div "Nome Fgghg" at bounding box center [959, 209] width 249 height 26
copy div "Fgghg"
drag, startPoint x: 990, startPoint y: 259, endPoint x: 1060, endPoint y: 269, distance: 70.4
click at [1060, 269] on div "Telefone +351965874236" at bounding box center [959, 280] width 249 height 26
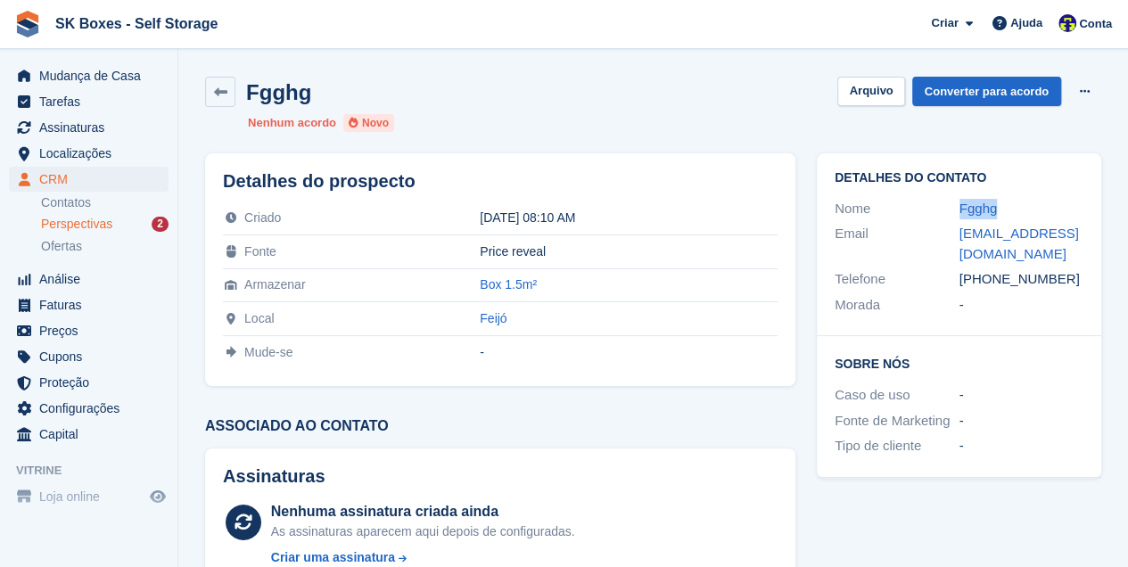
copy div "965874236"
drag, startPoint x: 1058, startPoint y: 232, endPoint x: 944, endPoint y: 224, distance: 114.5
click at [944, 224] on div "Email tghu@ghu.pt" at bounding box center [959, 243] width 249 height 45
copy div "tghu@ghu.pt"
drag, startPoint x: 887, startPoint y: 89, endPoint x: 914, endPoint y: 153, distance: 69.6
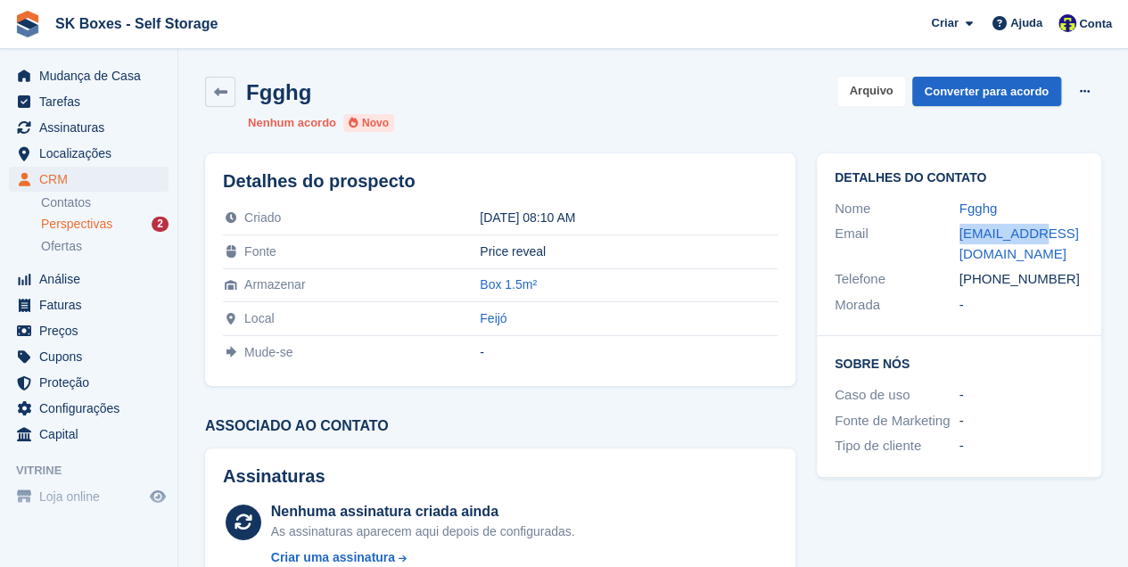
click at [886, 89] on button "Arquivo" at bounding box center [871, 91] width 67 height 29
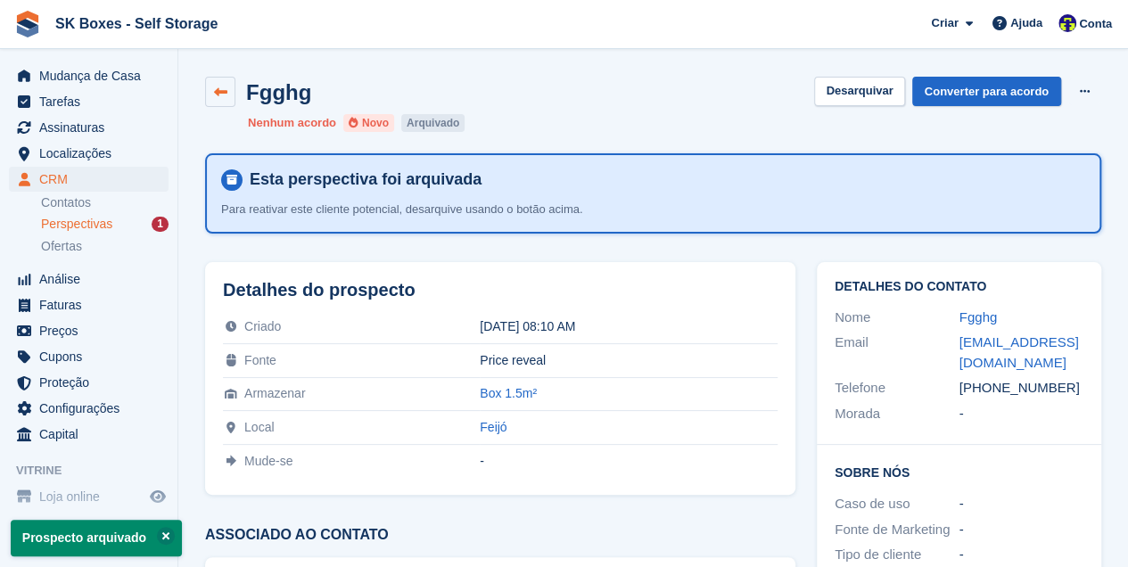
click at [224, 87] on icon at bounding box center [220, 92] width 13 height 13
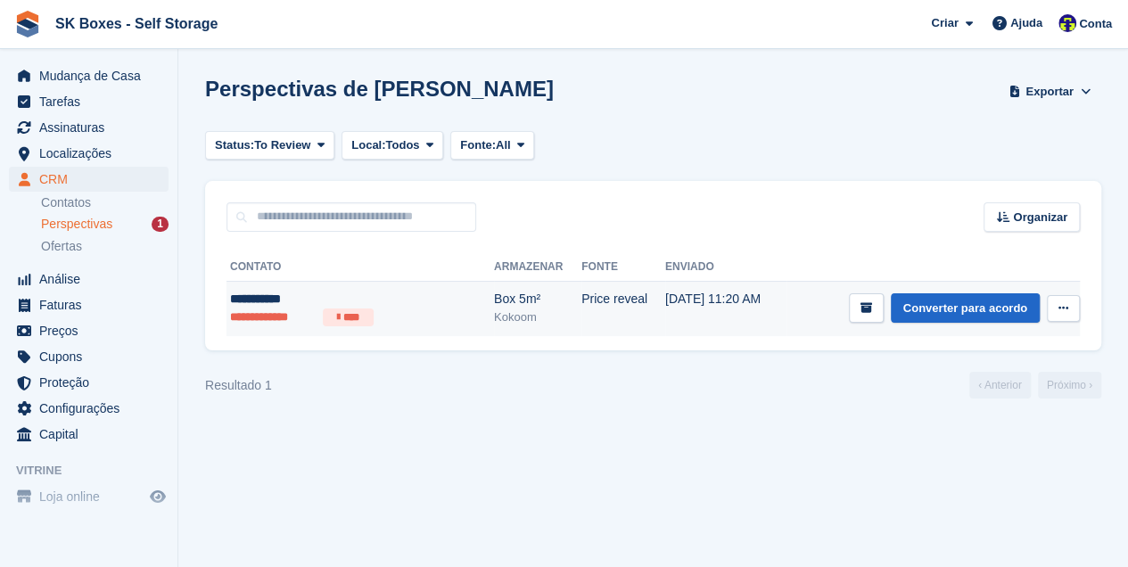
click at [316, 301] on div "**********" at bounding box center [333, 299] width 207 height 19
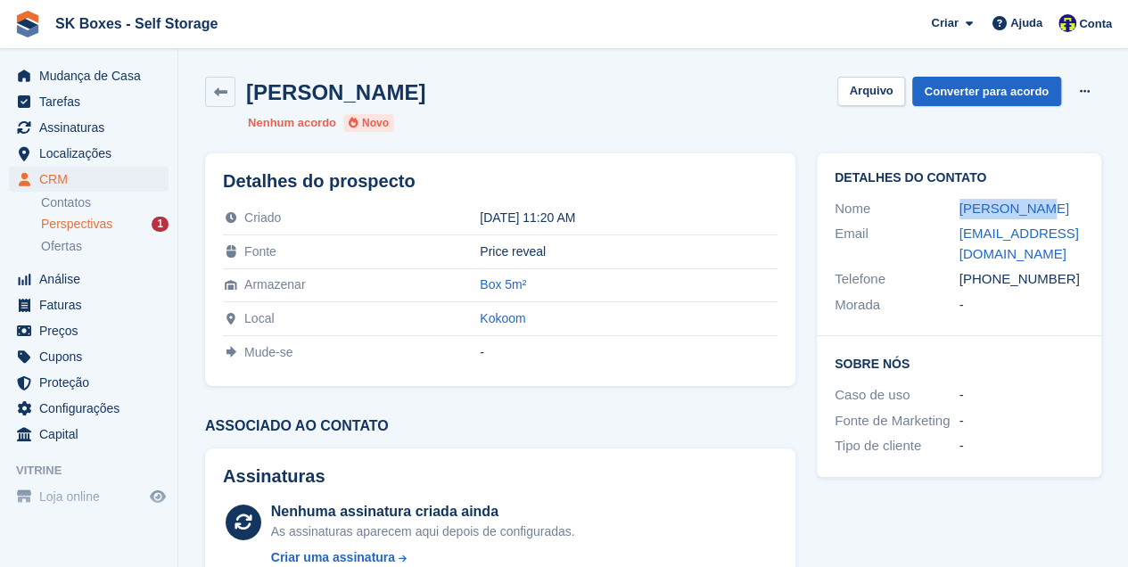
drag, startPoint x: 1022, startPoint y: 203, endPoint x: 953, endPoint y: 209, distance: 68.9
click at [953, 209] on div "Nome [PERSON_NAME]" at bounding box center [959, 209] width 249 height 26
copy div "[PERSON_NAME]"
drag, startPoint x: 992, startPoint y: 279, endPoint x: 1058, endPoint y: 283, distance: 66.1
click at [1058, 283] on div "[PHONE_NUMBER]" at bounding box center [1022, 279] width 125 height 21
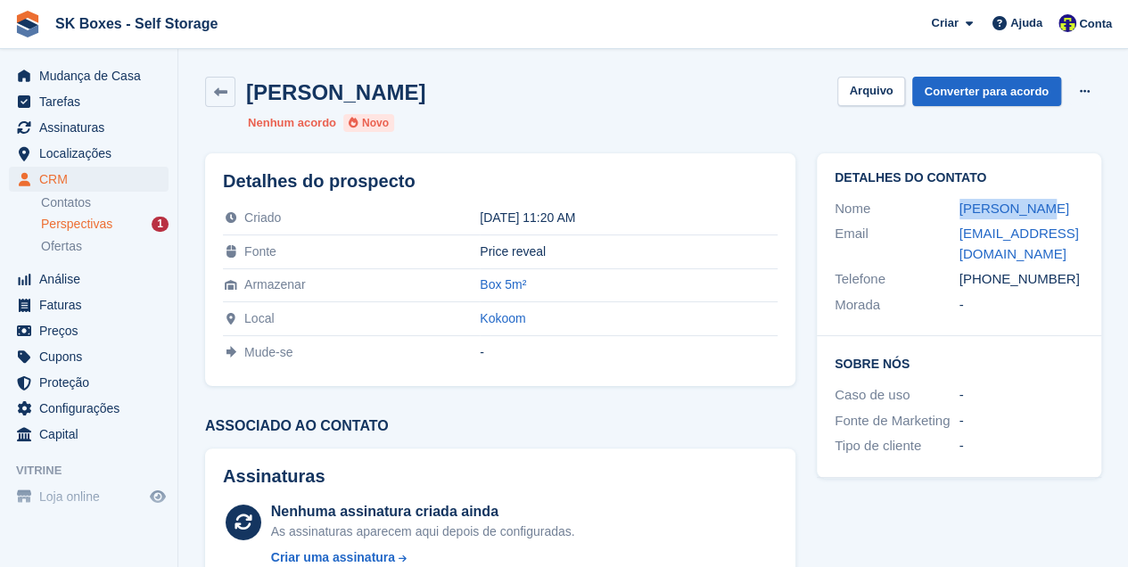
copy div "917057500"
drag, startPoint x: 986, startPoint y: 253, endPoint x: 945, endPoint y: 226, distance: 49.5
click at [945, 226] on div "Email [EMAIL_ADDRESS][DOMAIN_NAME]" at bounding box center [959, 243] width 249 height 45
copy div "bocas_20@hotmail.com"
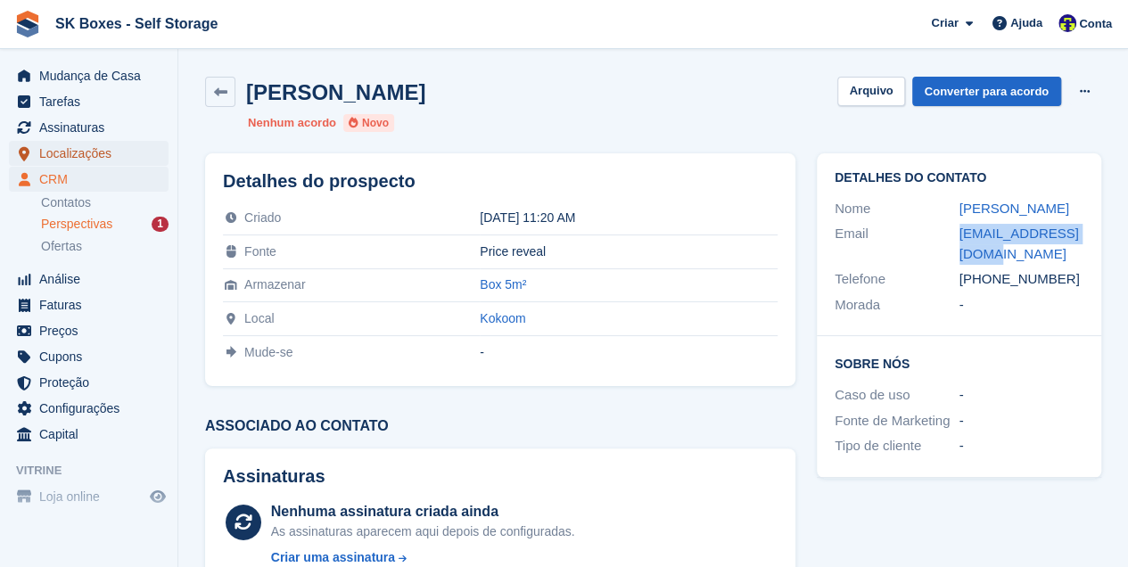
click at [55, 156] on span "Localizações" at bounding box center [92, 153] width 107 height 25
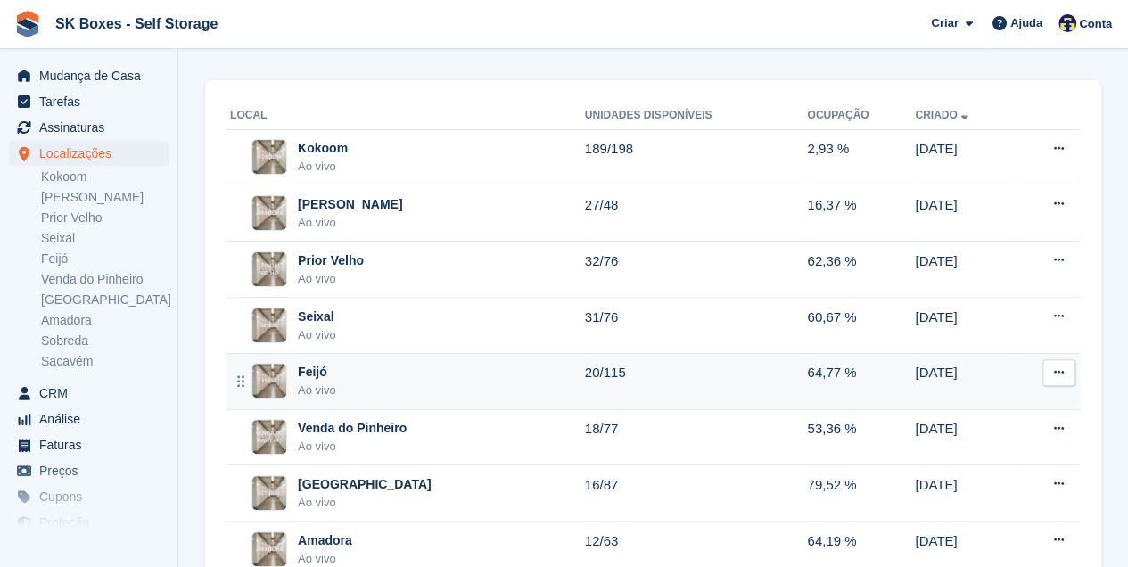
scroll to position [1, 0]
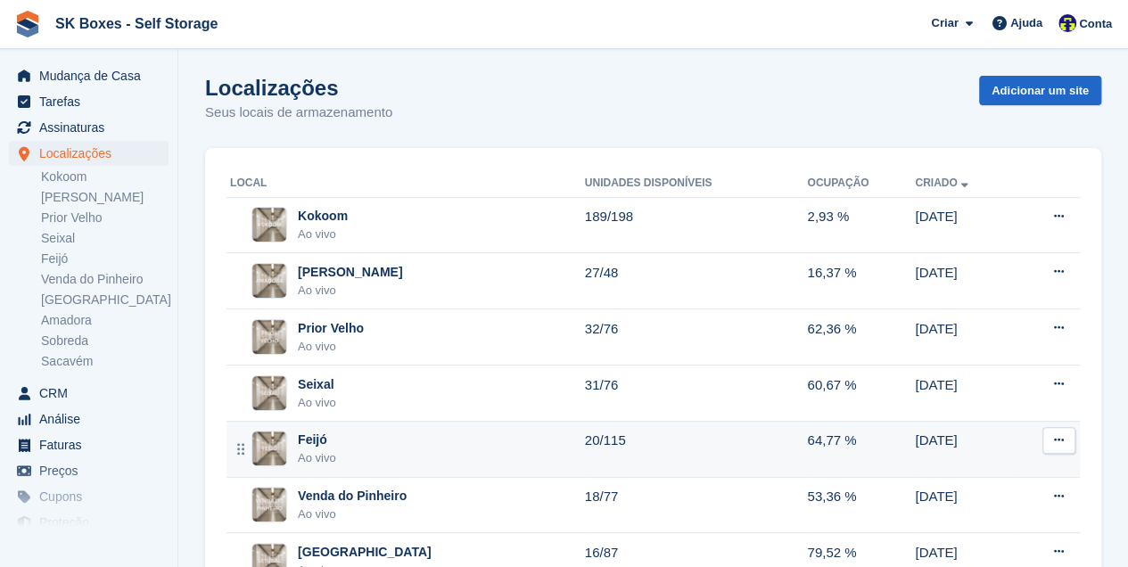
click at [337, 442] on div "Feijó Ao vivo" at bounding box center [407, 449] width 355 height 37
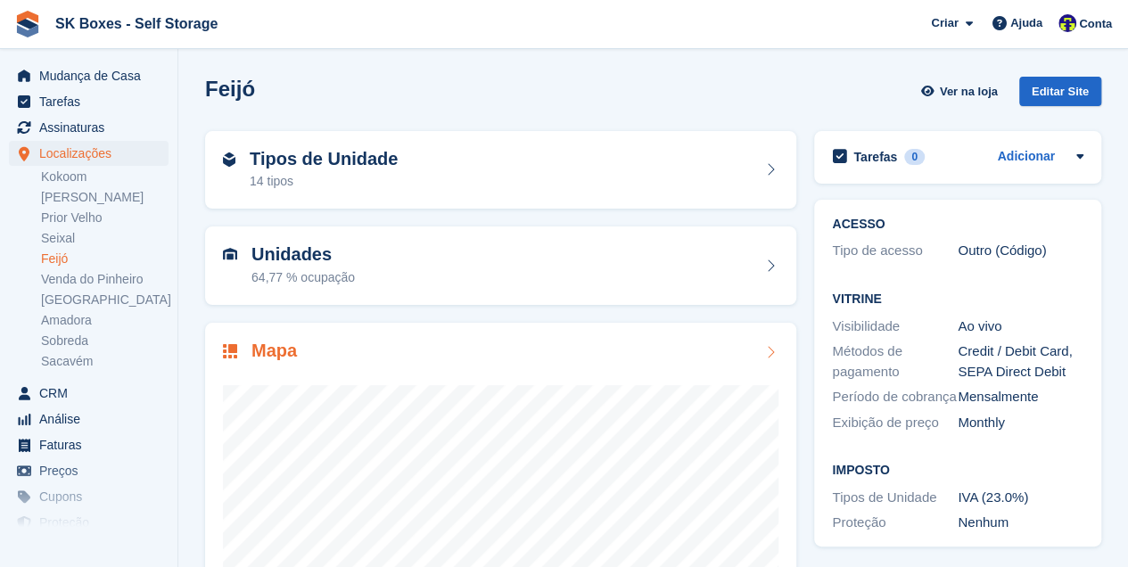
click at [431, 384] on div at bounding box center [501, 542] width 556 height 357
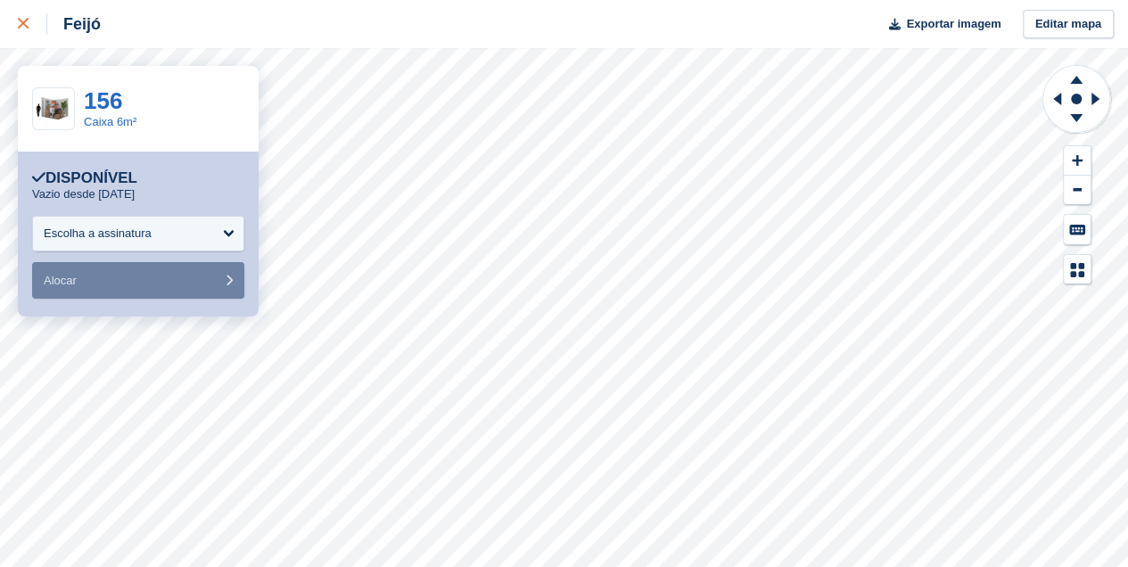
click at [23, 29] on icon at bounding box center [23, 23] width 11 height 11
click at [20, 25] on icon at bounding box center [23, 23] width 11 height 11
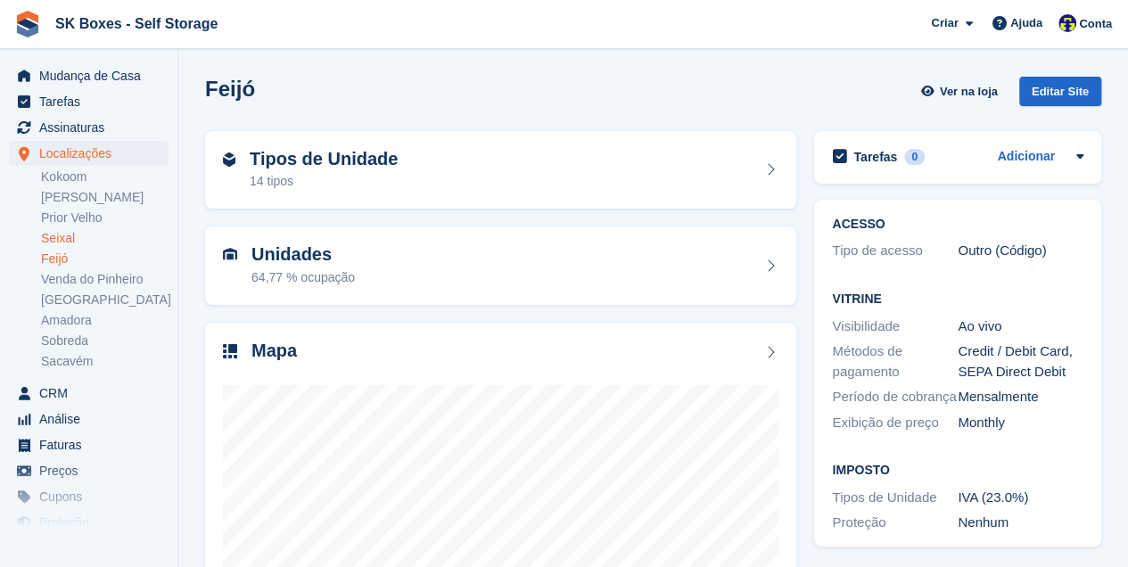
click at [47, 241] on link "Seixal" at bounding box center [105, 238] width 128 height 17
click at [47, 239] on link "Seixal" at bounding box center [105, 238] width 128 height 17
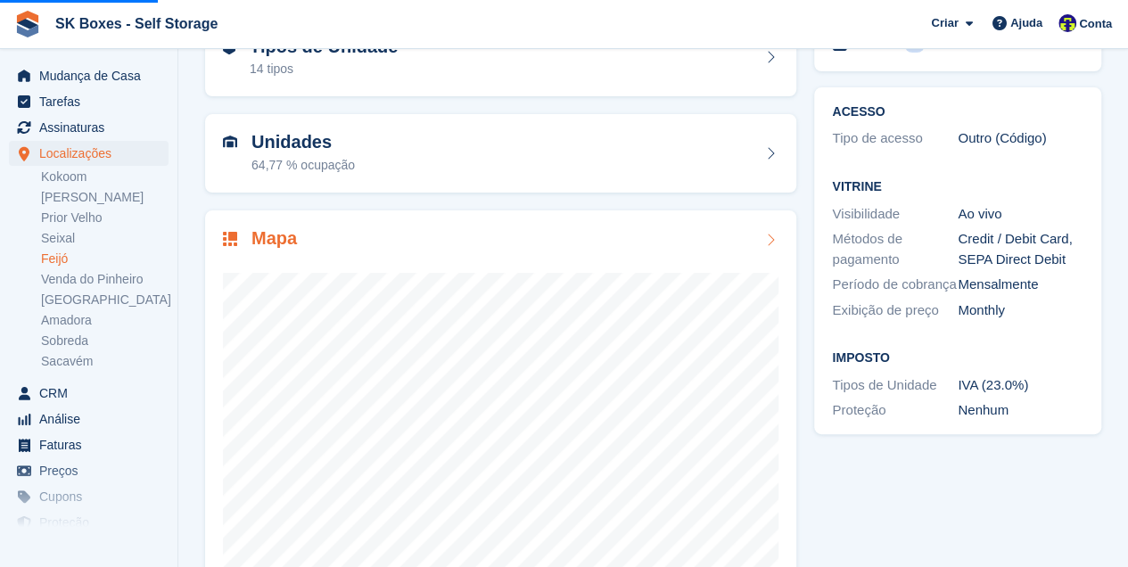
scroll to position [119, 0]
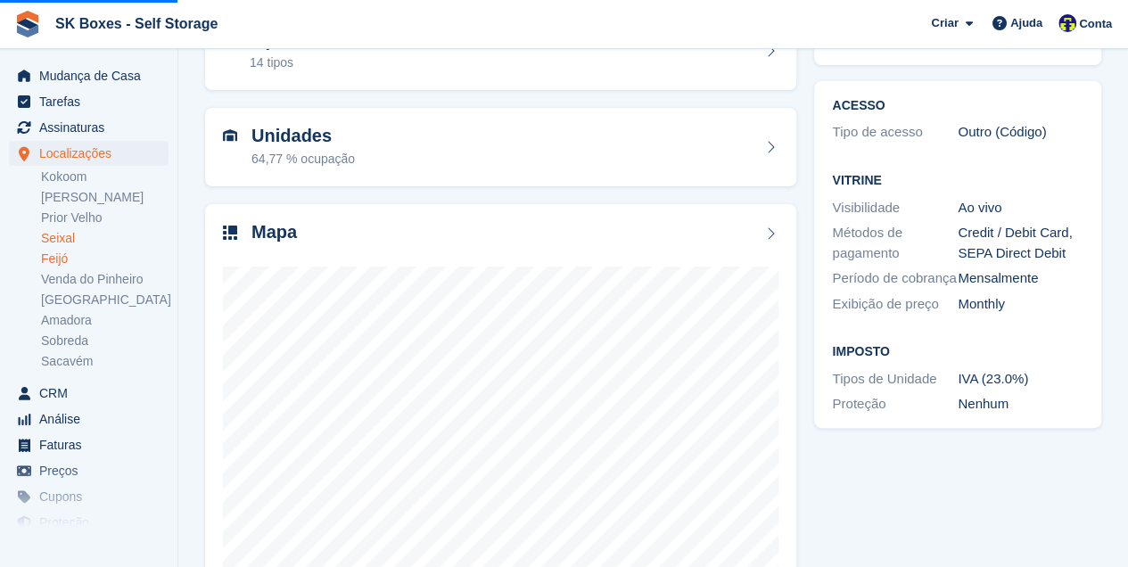
click at [70, 238] on link "Seixal" at bounding box center [105, 238] width 128 height 17
click at [56, 235] on link "Seixal" at bounding box center [105, 238] width 128 height 17
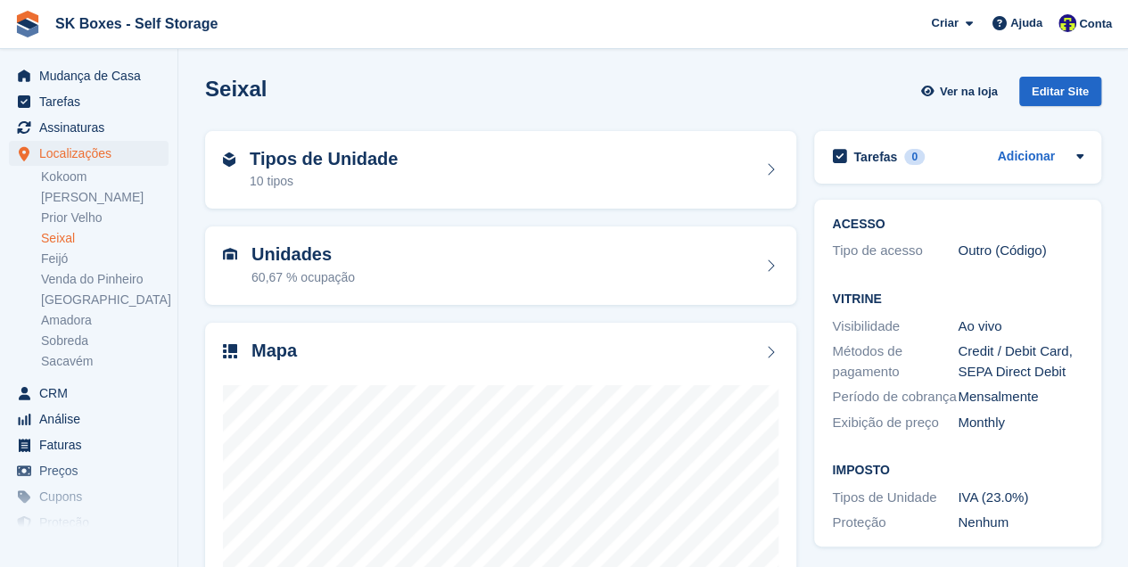
click at [52, 234] on link "Seixal" at bounding box center [105, 238] width 128 height 17
click at [378, 364] on div at bounding box center [501, 542] width 556 height 357
